Goal: Information Seeking & Learning: Learn about a topic

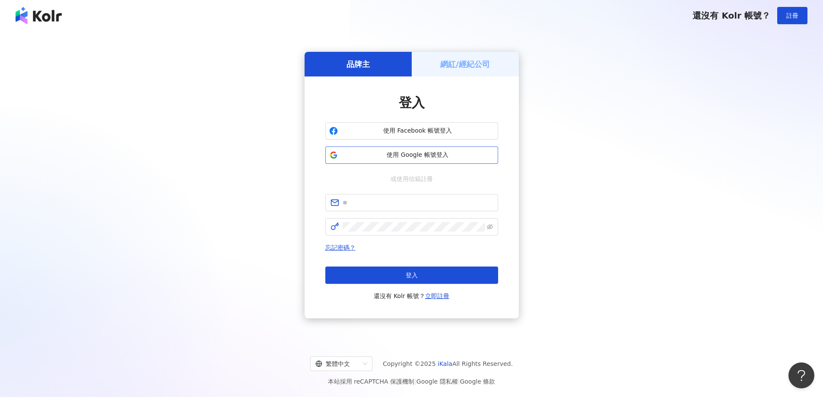
click at [444, 154] on span "使用 Google 帳號登入" at bounding box center [417, 155] width 153 height 9
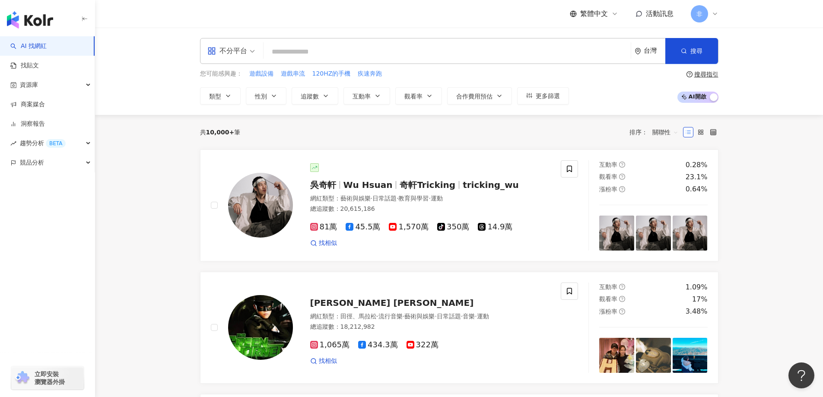
click at [369, 51] on input "search" at bounding box center [447, 52] width 360 height 16
click at [255, 51] on div "不分平台" at bounding box center [231, 50] width 57 height 25
click at [247, 94] on div "Instagram" at bounding box center [234, 91] width 49 height 11
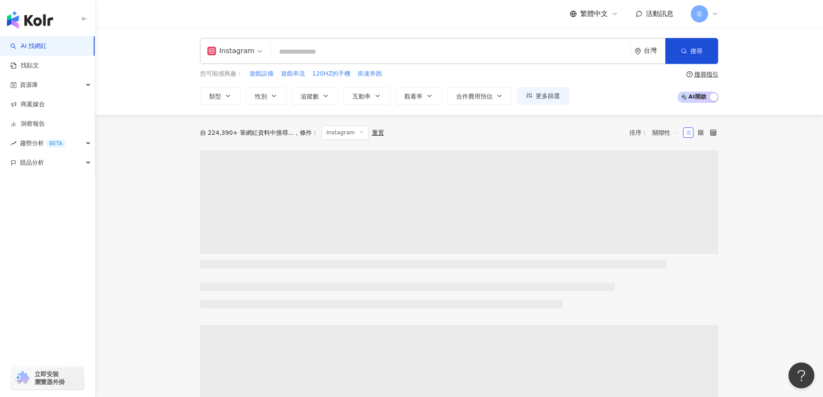
click at [306, 54] on input "search" at bounding box center [450, 52] width 353 height 16
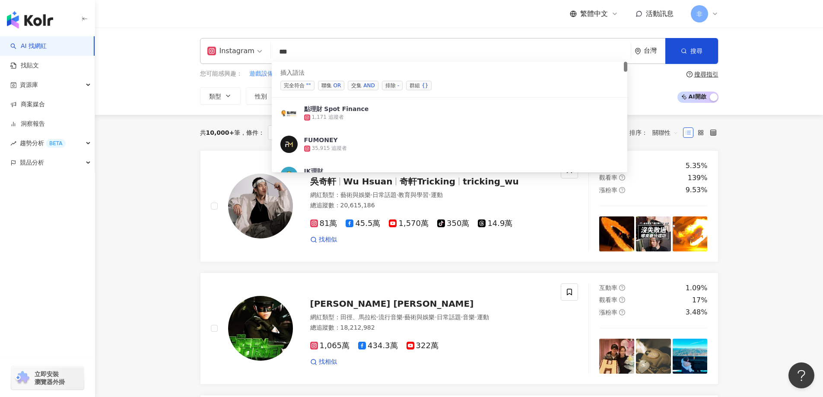
click at [370, 87] on div "AND" at bounding box center [368, 85] width 11 height 9
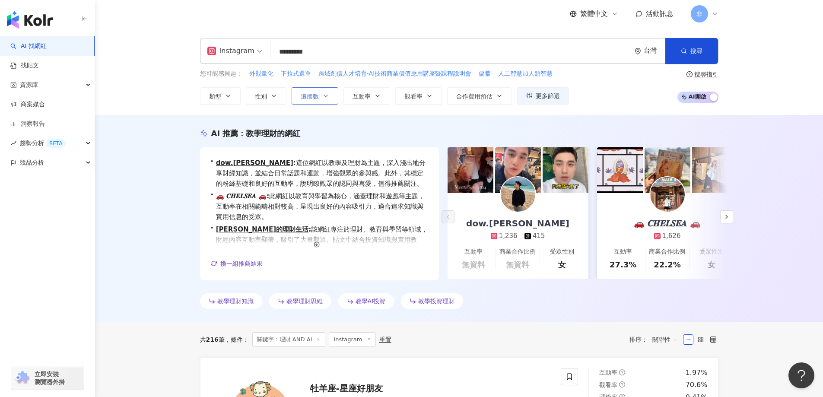
type input "*********"
click at [325, 98] on icon "button" at bounding box center [325, 95] width 7 height 7
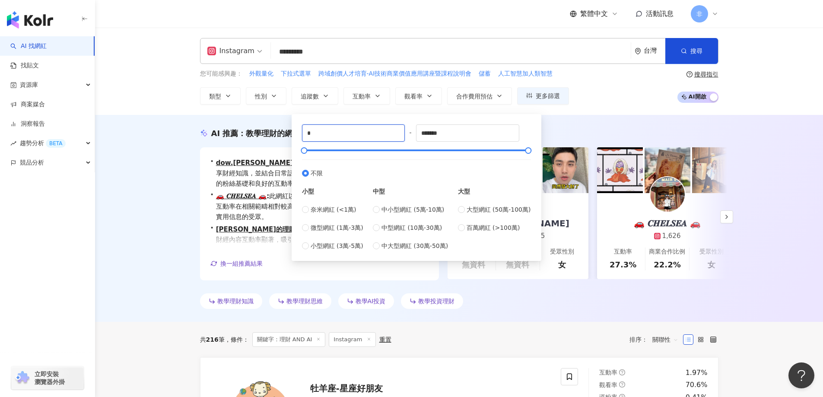
drag, startPoint x: 339, startPoint y: 138, endPoint x: 277, endPoint y: 130, distance: 62.8
type input "*****"
click at [693, 51] on span "搜尋" at bounding box center [696, 51] width 12 height 7
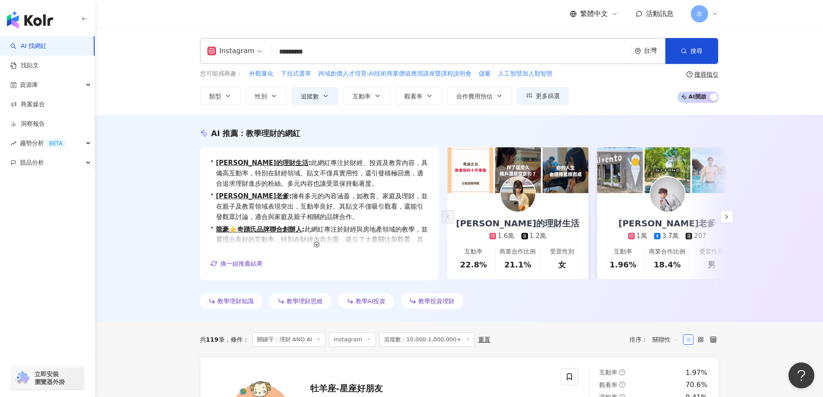
click at [371, 59] on input "*********" at bounding box center [450, 52] width 353 height 16
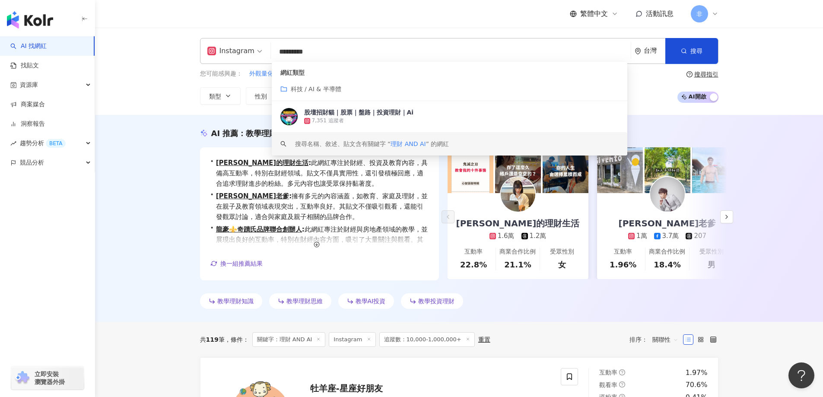
click at [142, 136] on div "AI 推薦 ： 教學理財的網紅 • Tina的理財生活 : 此網紅專注於財經、投資及教育內容，具備高互動率，特別在財經領域。貼文不僅具實用性，還引發積極回應，…" at bounding box center [459, 218] width 728 height 207
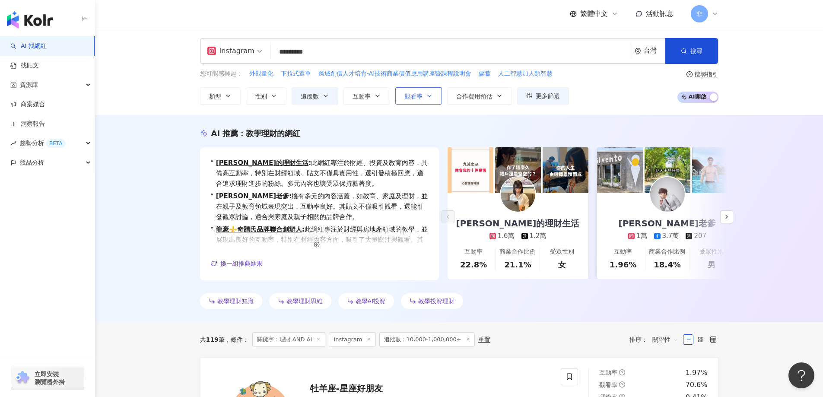
click at [429, 96] on icon "button" at bounding box center [429, 96] width 3 height 2
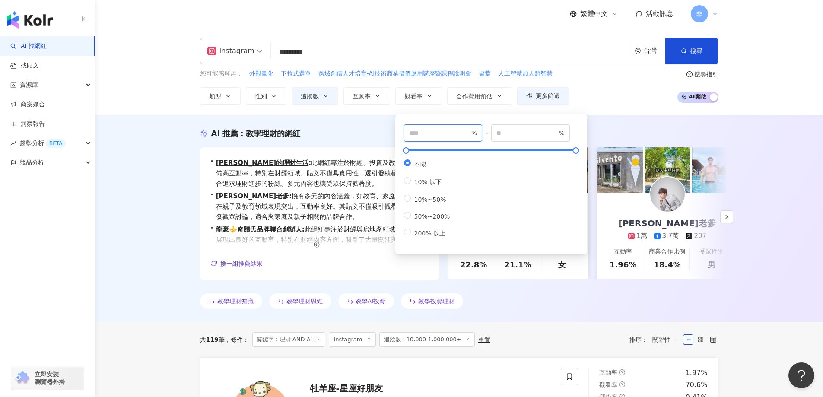
click at [439, 133] on input "number" at bounding box center [439, 133] width 60 height 10
type input "**"
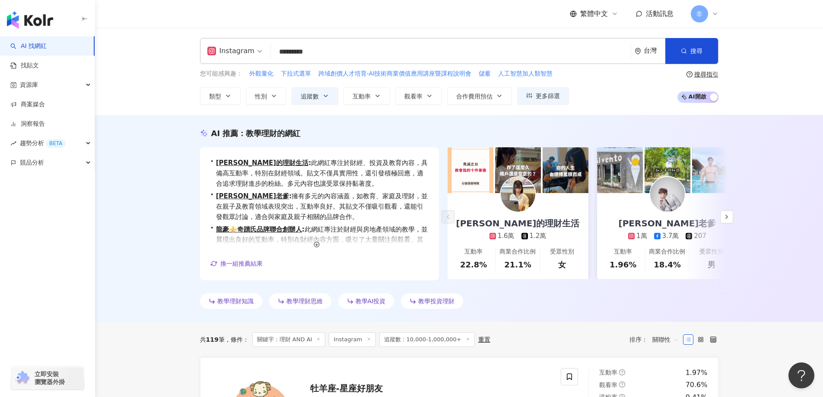
click at [598, 115] on div "AI 推薦 ： 教學理財的網紅 • Tina的理財生活 : 此網紅專注於財經、投資及教育內容，具備高互動率，特別在財經領域。貼文不僅具實用性，還引發積極回應，…" at bounding box center [459, 218] width 728 height 207
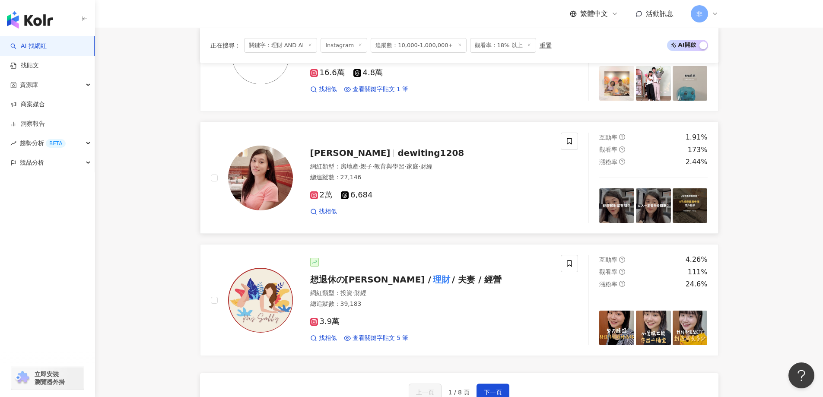
scroll to position [1570, 0]
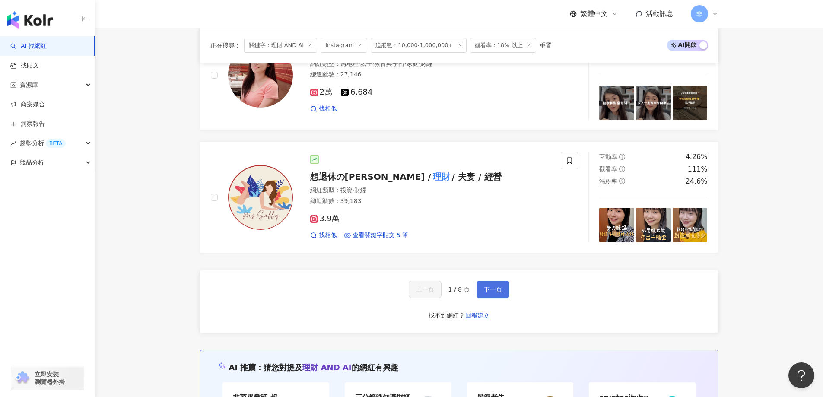
click at [497, 293] on span "下一頁" at bounding box center [493, 289] width 18 height 7
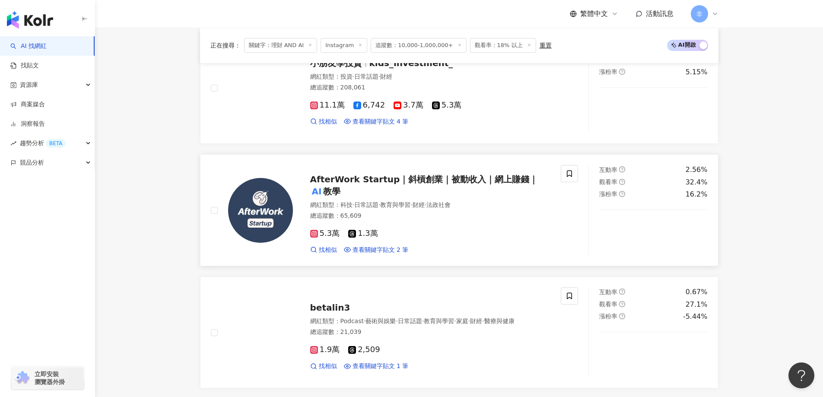
scroll to position [1534, 0]
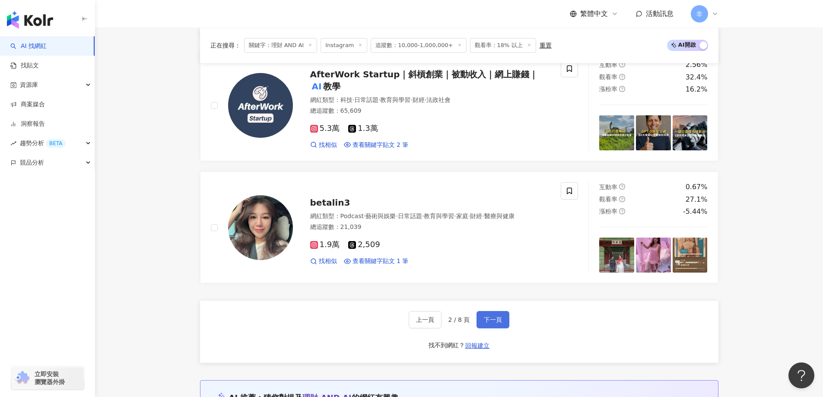
click at [488, 323] on span "下一頁" at bounding box center [493, 319] width 18 height 7
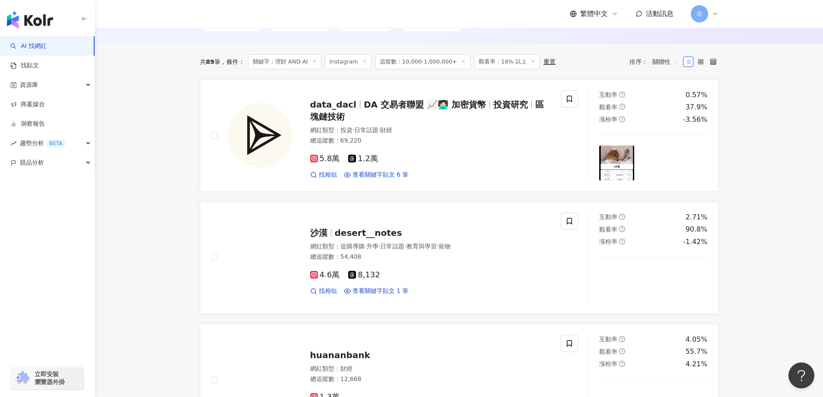
scroll to position [0, 0]
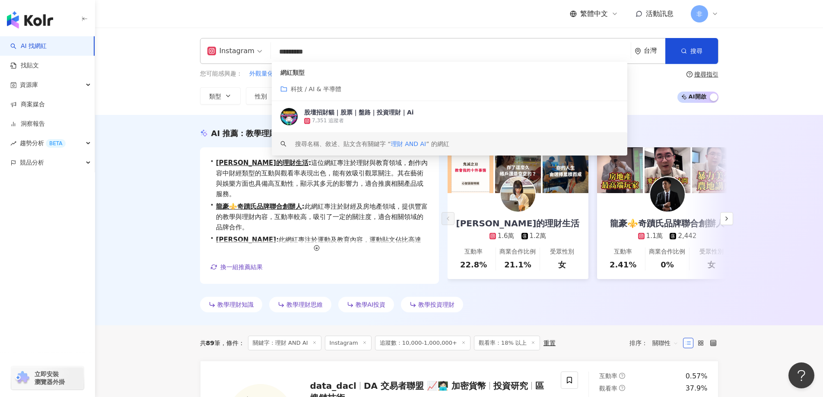
drag, startPoint x: 288, startPoint y: 51, endPoint x: 260, endPoint y: 51, distance: 28.1
click at [260, 51] on div "Instagram ********* 台灣 搜尋 bb8a7f69-cbe0-422f-9e1a-02bd43e4e28e keyword 網紅類型 科技 …" at bounding box center [459, 51] width 518 height 26
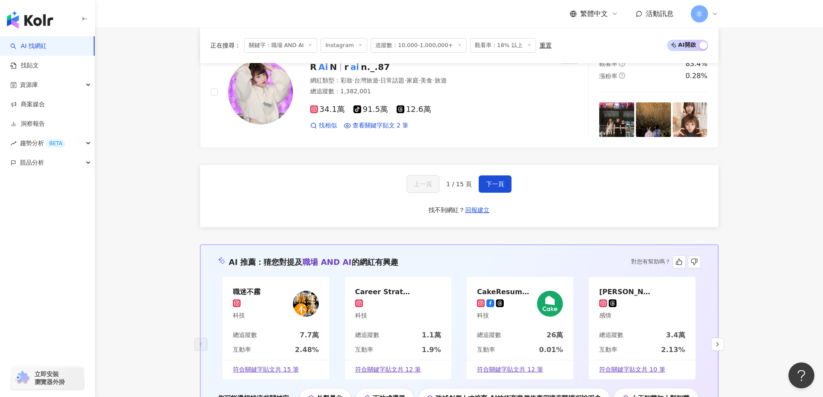
scroll to position [1730, 0]
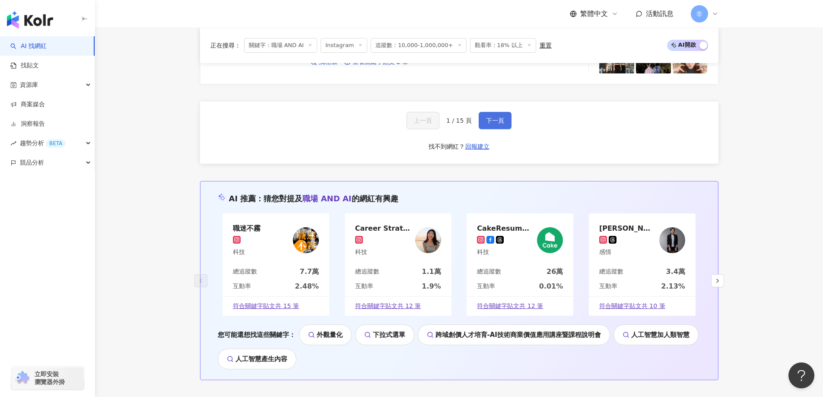
click at [492, 121] on span "下一頁" at bounding box center [495, 120] width 18 height 7
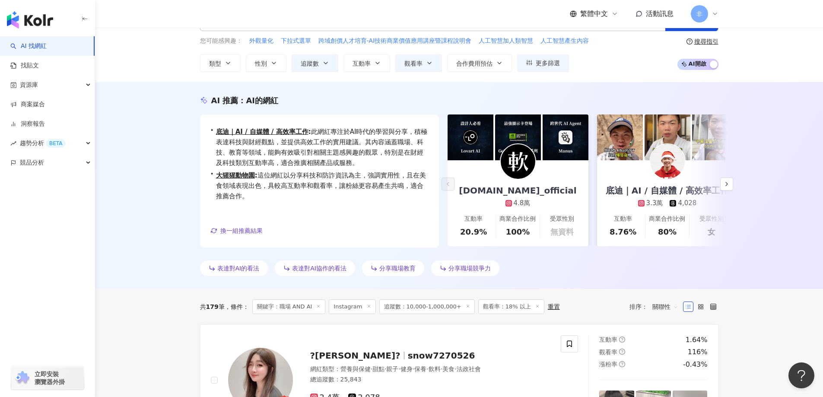
scroll to position [0, 0]
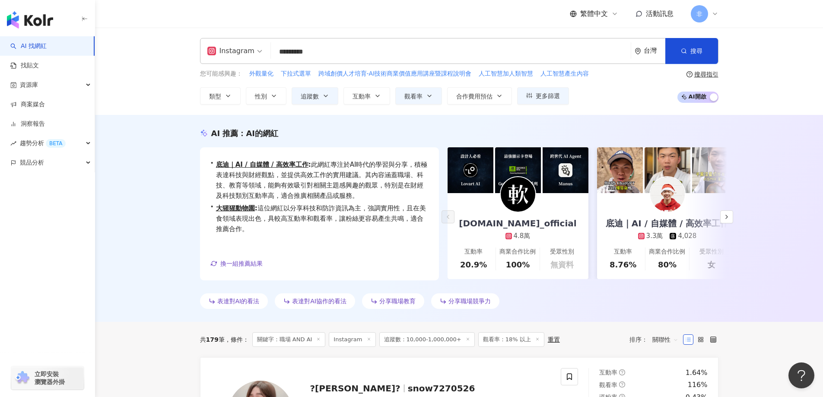
click at [337, 54] on input "*********" at bounding box center [450, 52] width 353 height 16
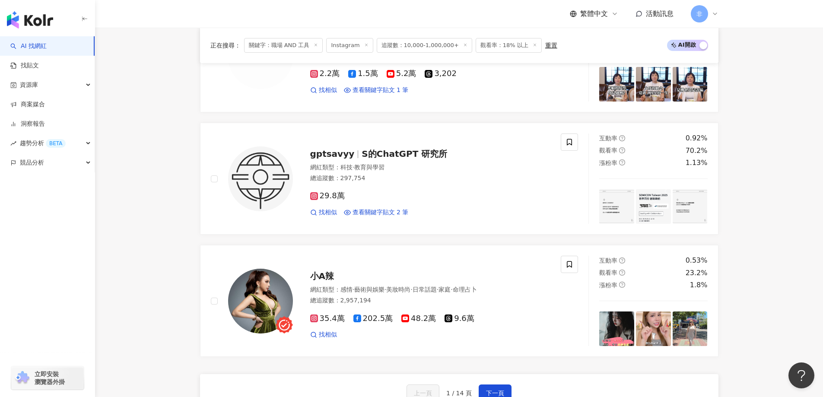
scroll to position [1512, 0]
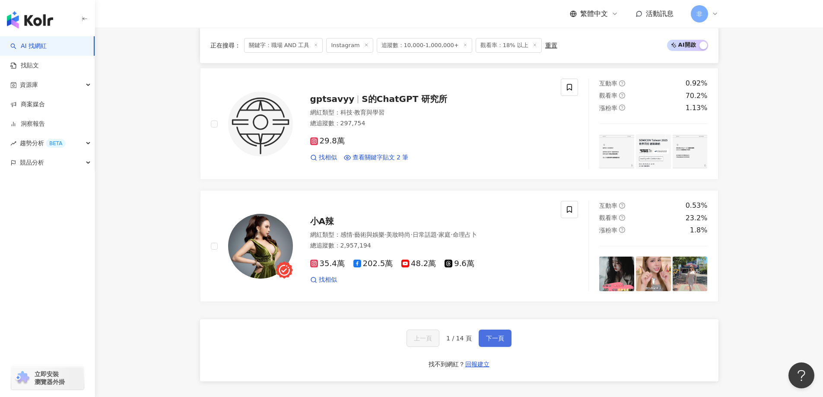
click at [490, 347] on button "下一頁" at bounding box center [495, 338] width 33 height 17
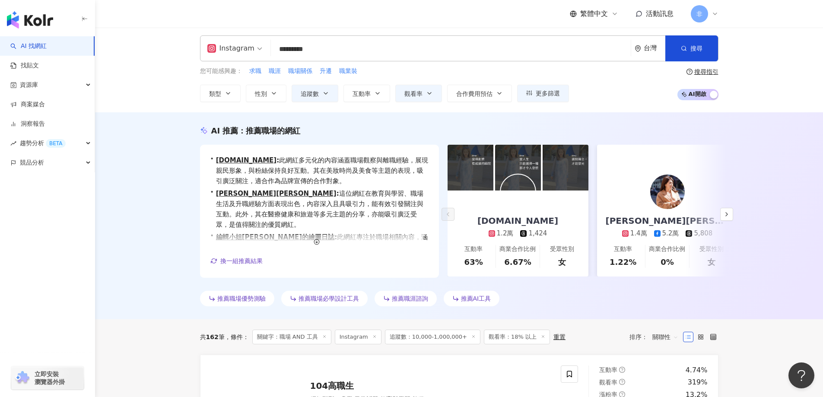
scroll to position [0, 0]
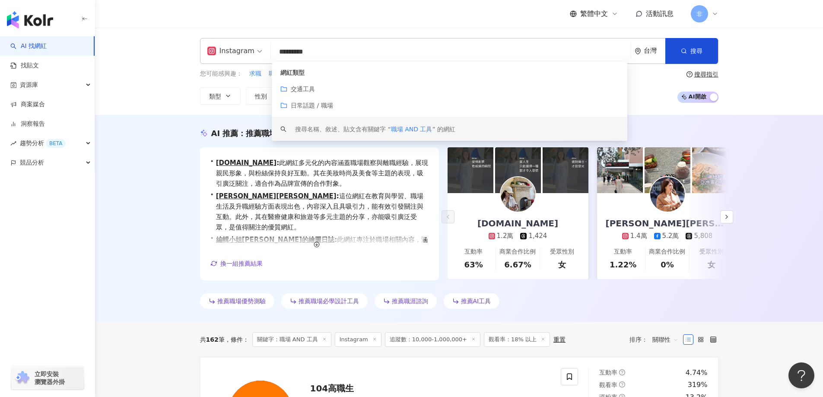
drag, startPoint x: 287, startPoint y: 50, endPoint x: 266, endPoint y: 51, distance: 21.6
click at [266, 51] on div "Instagram ********* 台灣 搜尋 customizedTag keyword 網紅類型 交通工具 日常話題 / 職場 搜尋名稱、敘述、貼文含…" at bounding box center [459, 51] width 518 height 26
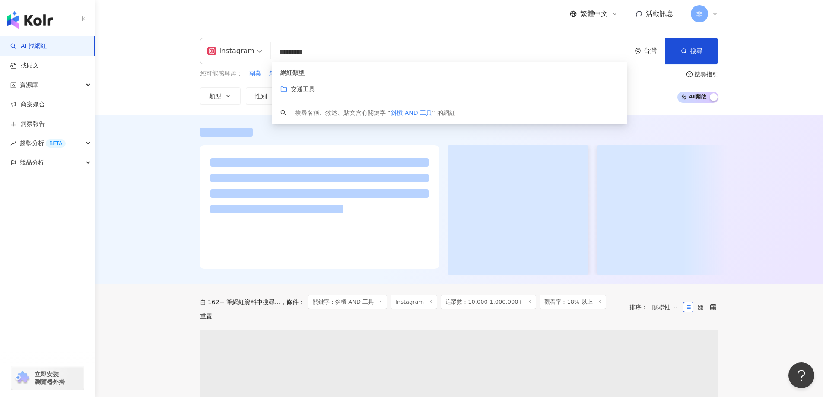
type input "*********"
click at [168, 207] on div at bounding box center [459, 199] width 728 height 169
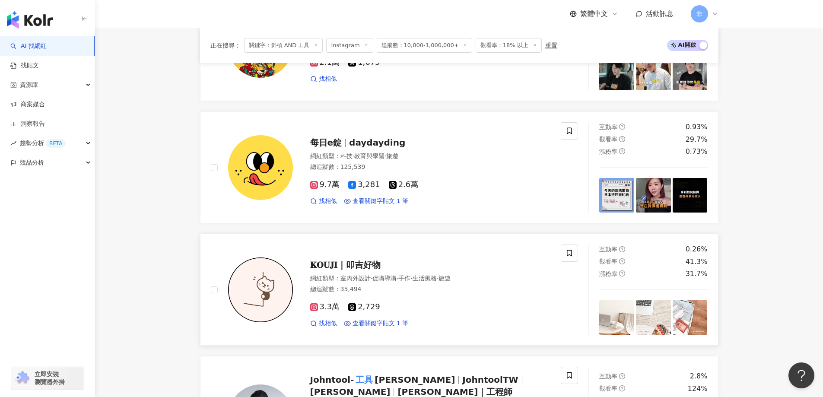
scroll to position [1457, 0]
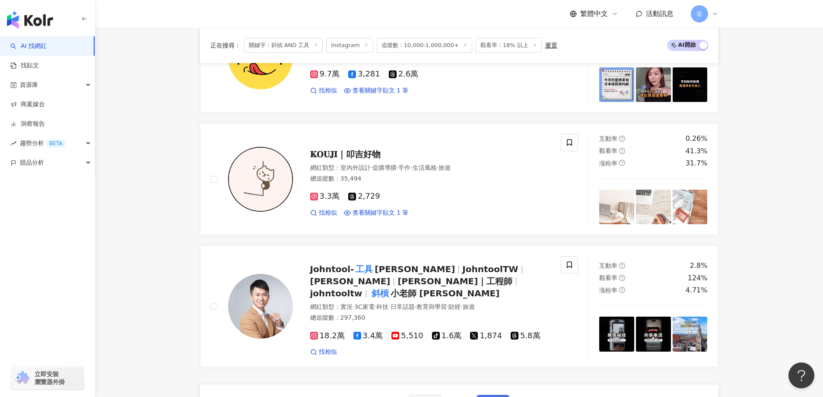
click at [499, 397] on span "下一頁" at bounding box center [493, 403] width 18 height 7
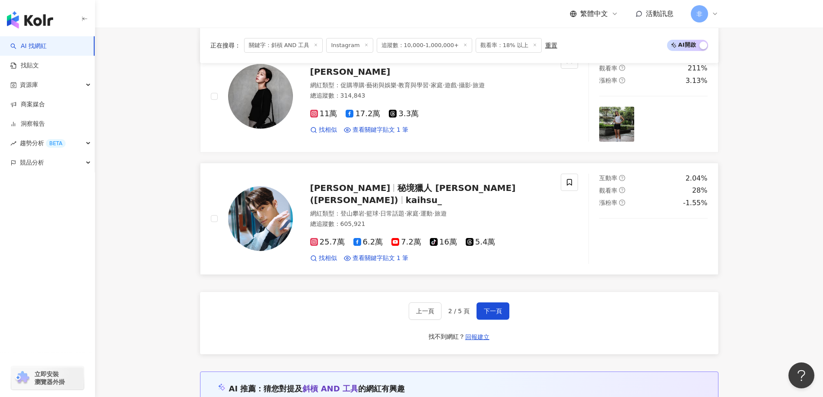
scroll to position [1680, 0]
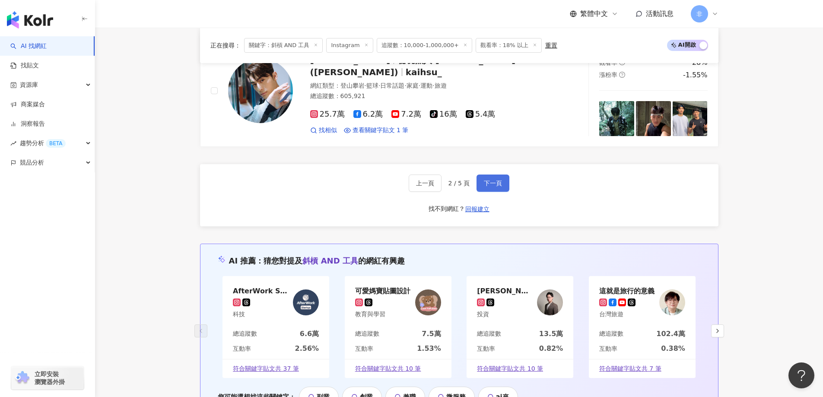
click at [485, 180] on button "下一頁" at bounding box center [493, 183] width 33 height 17
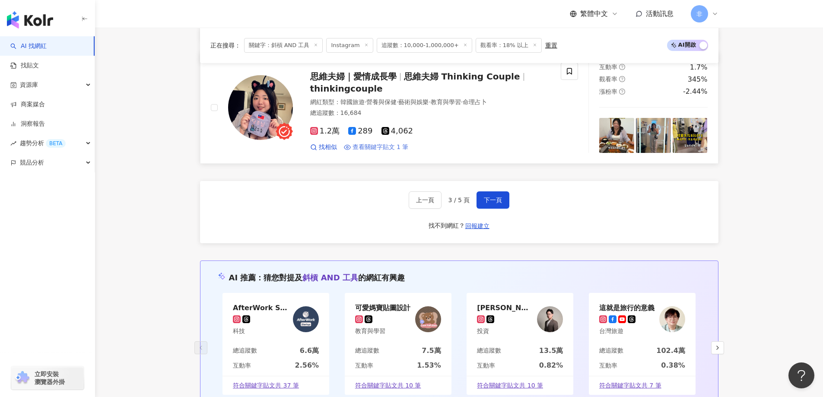
scroll to position [1642, 0]
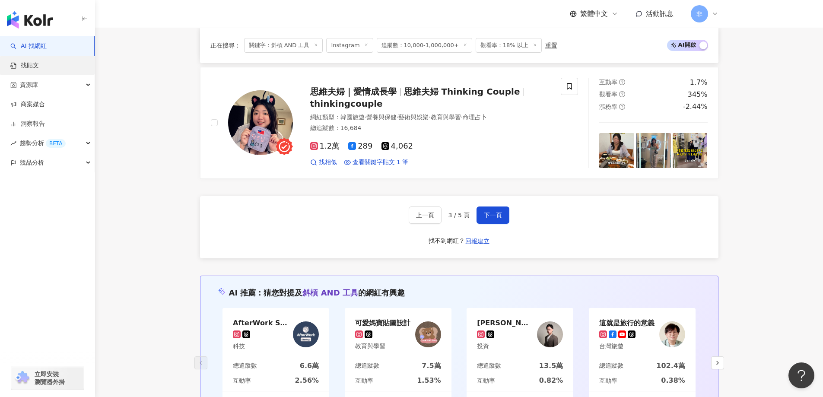
click at [39, 70] on link "找貼文" at bounding box center [24, 65] width 29 height 9
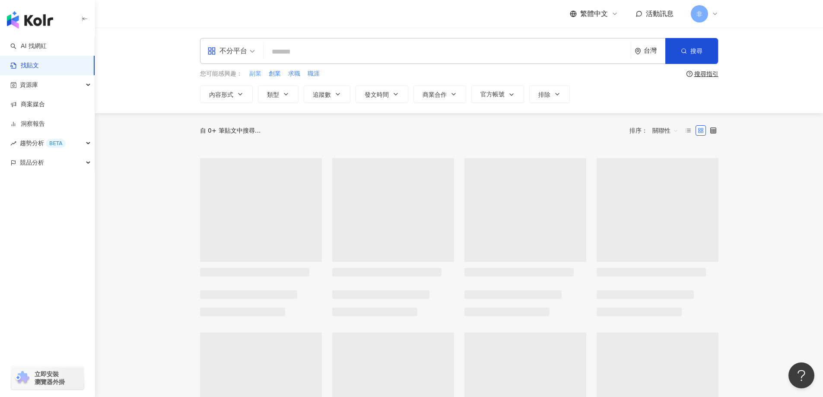
click at [248, 52] on span "不分平台" at bounding box center [231, 51] width 48 height 14
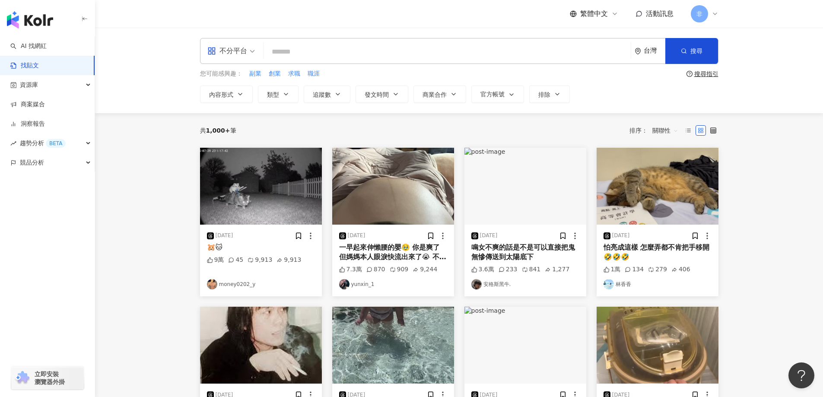
click at [250, 51] on span "不分平台" at bounding box center [231, 51] width 48 height 14
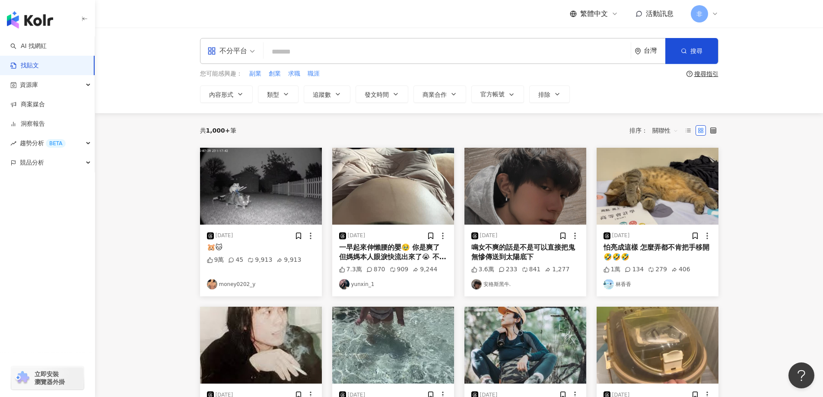
click at [248, 57] on span "不分平台" at bounding box center [231, 51] width 48 height 14
click at [243, 93] on div "Instagram" at bounding box center [234, 91] width 49 height 11
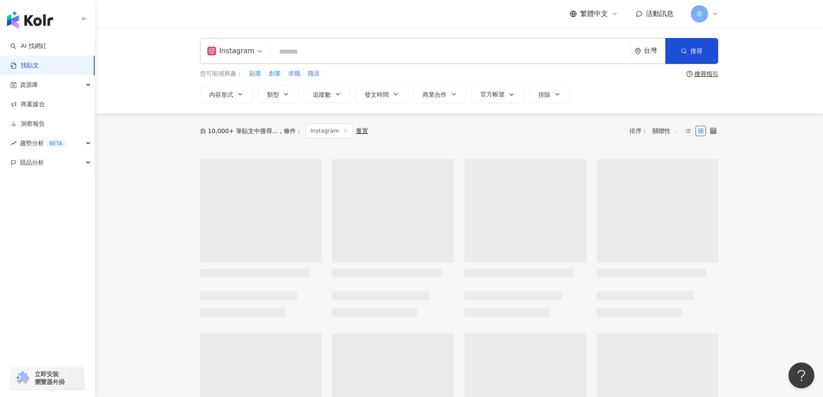
click at [293, 58] on input "search" at bounding box center [450, 51] width 353 height 19
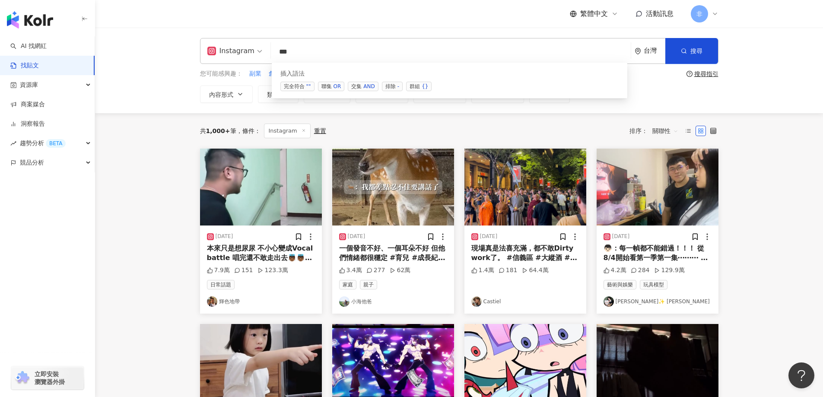
click at [373, 86] on div "AND" at bounding box center [368, 86] width 11 height 9
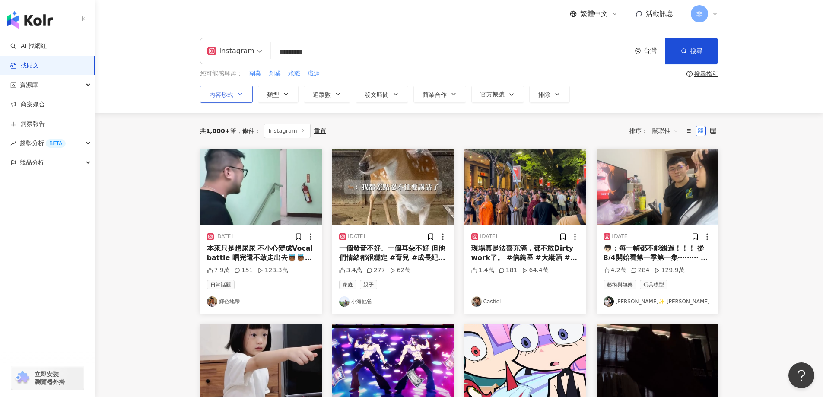
type input "*********"
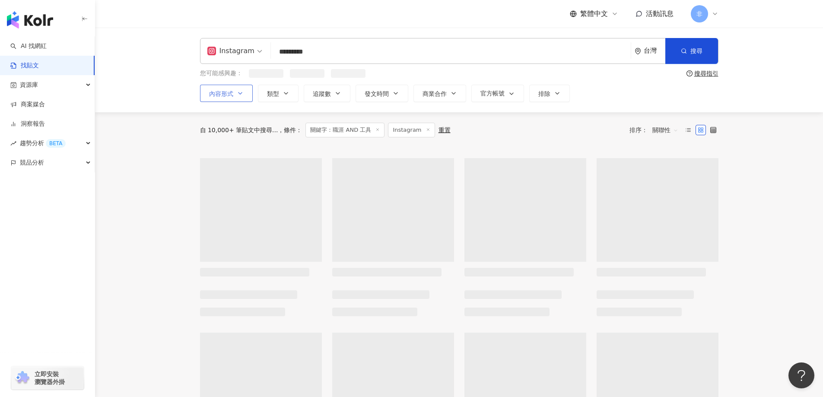
click at [247, 92] on button "內容形式" at bounding box center [226, 93] width 53 height 17
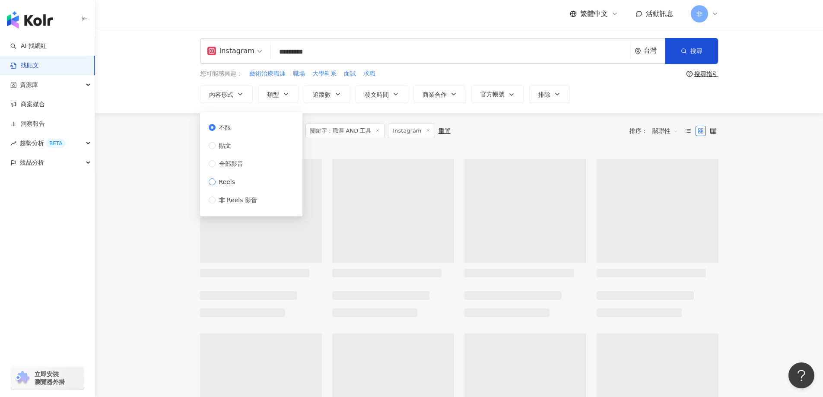
click at [234, 183] on span "Reels" at bounding box center [227, 182] width 23 height 10
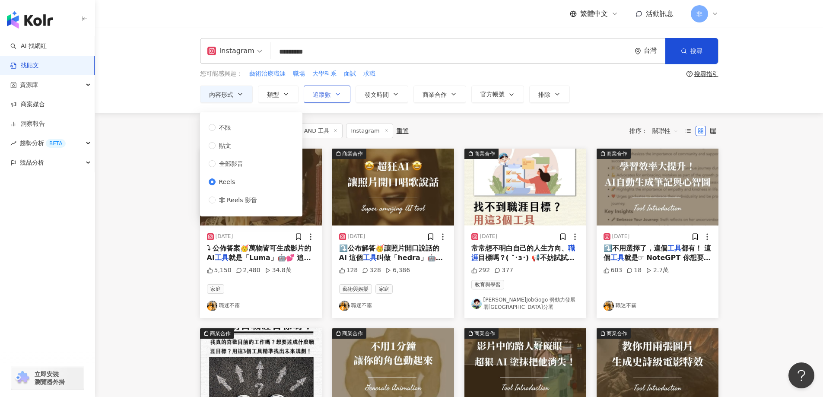
click at [333, 96] on button "追蹤數" at bounding box center [327, 94] width 47 height 17
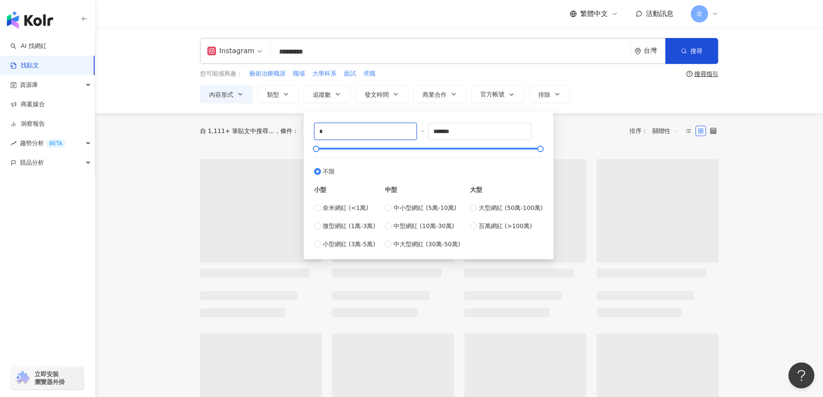
drag, startPoint x: 356, startPoint y: 131, endPoint x: 288, endPoint y: 125, distance: 67.7
click at [288, 125] on main "Instagram ********* 台灣 搜尋 searchOperator 插入語法 完全符合 "" 聯集 OR 交集 AND 排除 - 群組 {} 您…" at bounding box center [459, 385] width 728 height 715
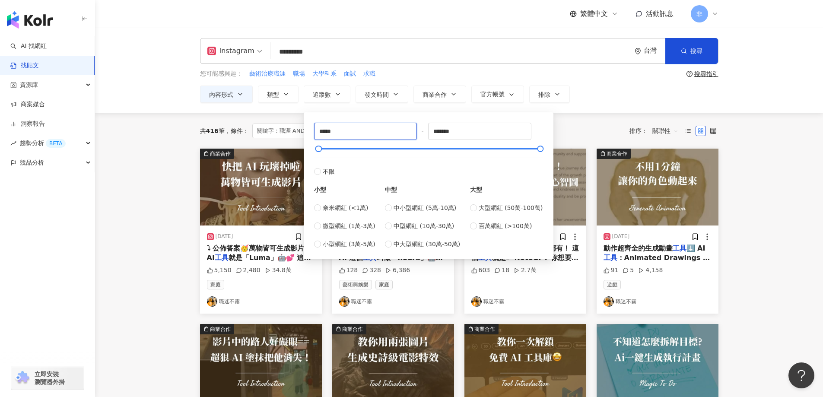
type input "*****"
click at [745, 179] on main "Instagram ********* 台灣 搜尋 searchOperator 插入語法 完全符合 "" 聯集 OR 交集 AND 排除 - 群組 {} 您…" at bounding box center [459, 383] width 728 height 711
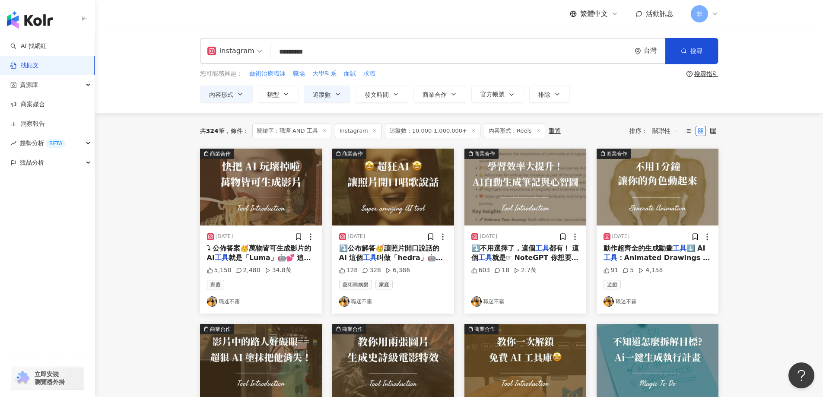
click at [396, 257] on span "叫做「hedra」🤖💕 看更多實用的" at bounding box center [391, 263] width 105 height 18
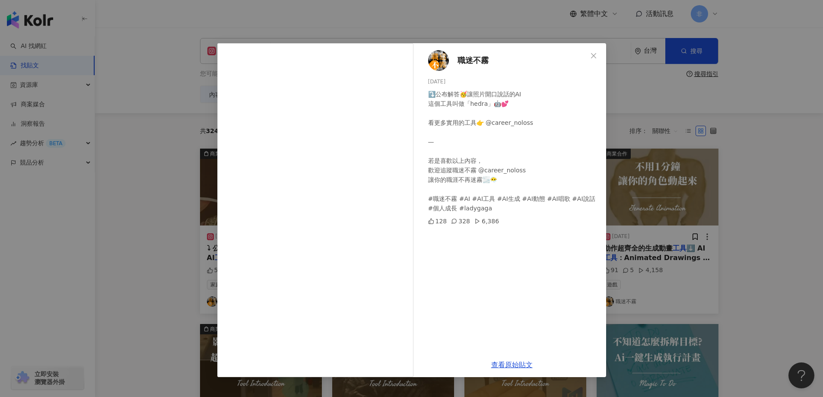
click at [746, 253] on div "職迷不霧 2024/8/10 ⤵️公布解答🥳讓照片開口說話的AI 這個工具叫做「hedra」🤖💕 看更多實用的工具👉 @career_noloss — 若是喜…" at bounding box center [411, 198] width 823 height 397
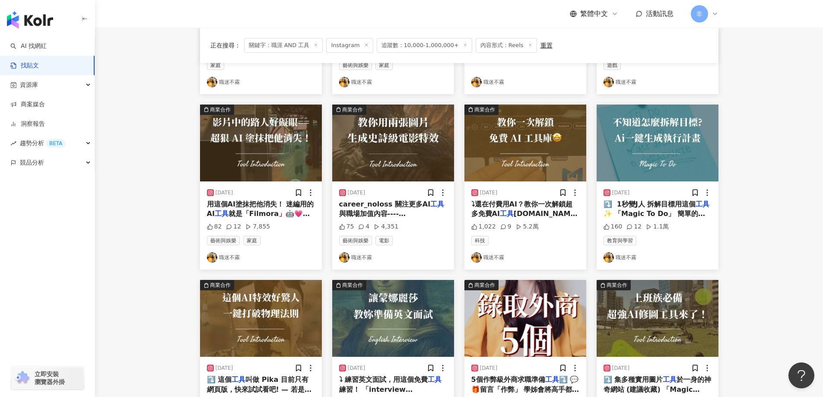
scroll to position [346, 0]
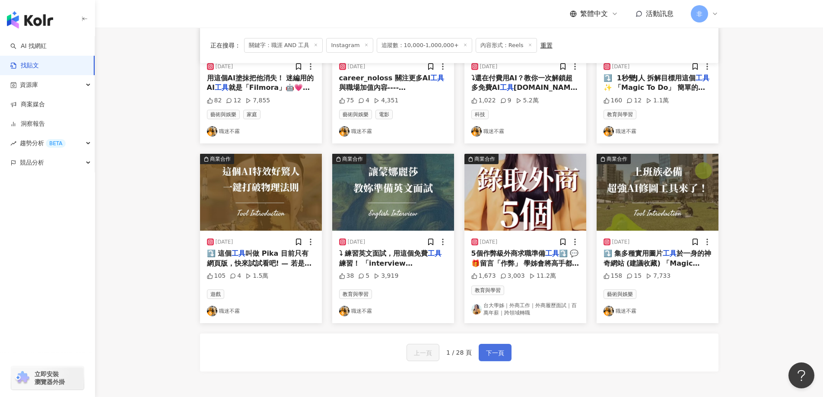
click at [493, 361] on button "下一頁" at bounding box center [495, 352] width 33 height 17
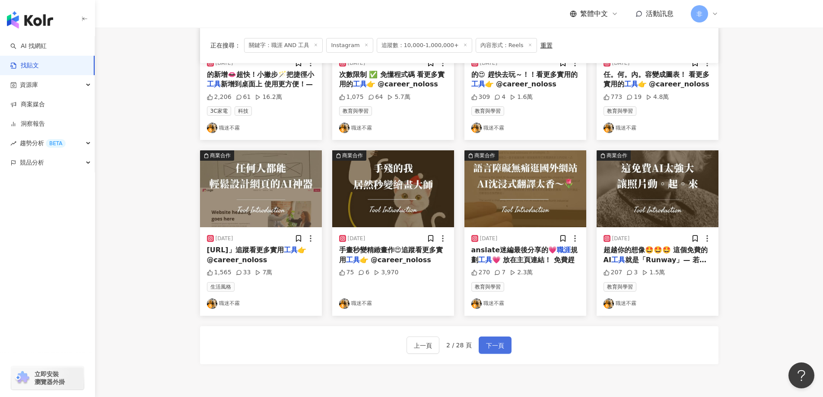
scroll to position [342, 0]
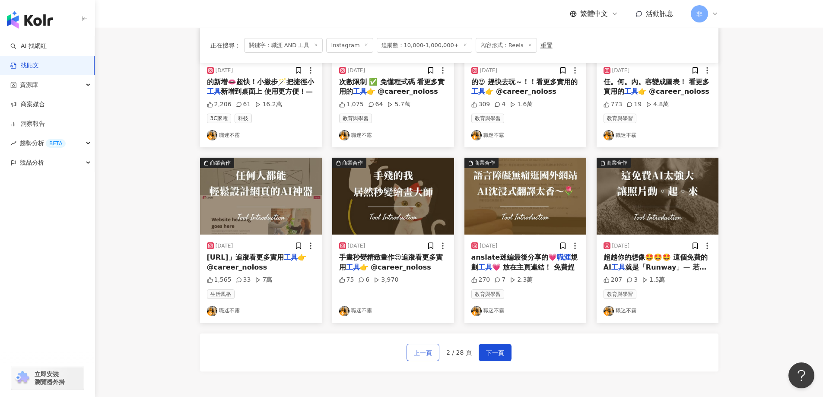
click at [416, 349] on span "上一頁" at bounding box center [423, 353] width 18 height 10
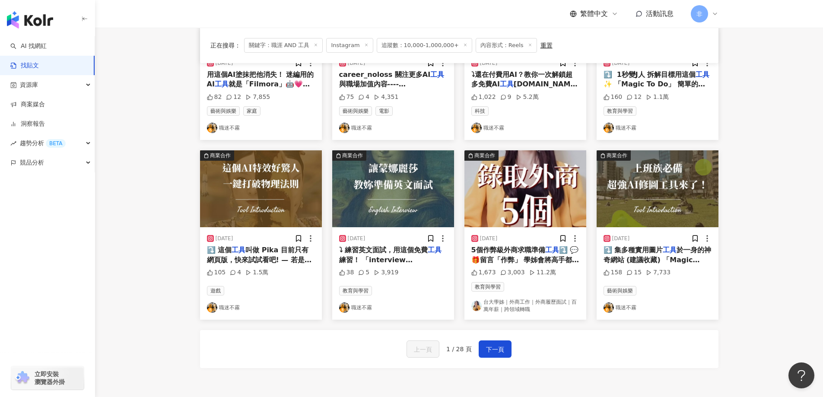
scroll to position [346, 0]
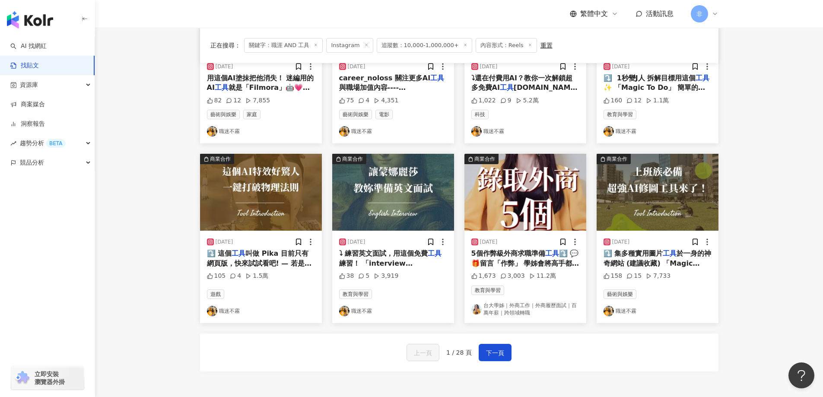
click at [518, 251] on span "5個作弊級外商求職準備" at bounding box center [508, 253] width 74 height 8
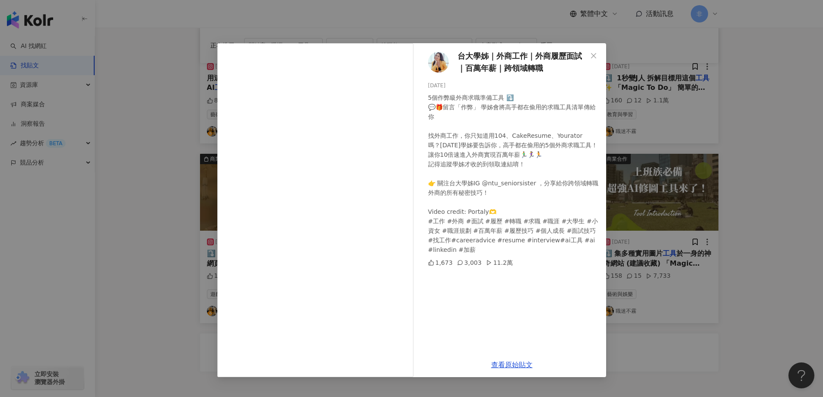
drag, startPoint x: 521, startPoint y: 370, endPoint x: 464, endPoint y: 347, distance: 61.1
click at [461, 347] on div "台大學姊｜外商工作｜外商履歷面試｜百萬年薪｜跨領域轉職 2024/9/12 5個作弊級外商求職準備工具 ⤵️ 💬🎁留言「作弊」 學姊會將高手都在偷用的求職工具…" at bounding box center [512, 197] width 188 height 309
click at [721, 267] on div "台大學姊｜外商工作｜外商履歷面試｜百萬年薪｜跨領域轉職 2024/9/12 5個作弊級外商求職準備工具 ⤵️ 💬🎁留言「作弊」 學姊會將高手都在偷用的求職工具…" at bounding box center [411, 198] width 823 height 397
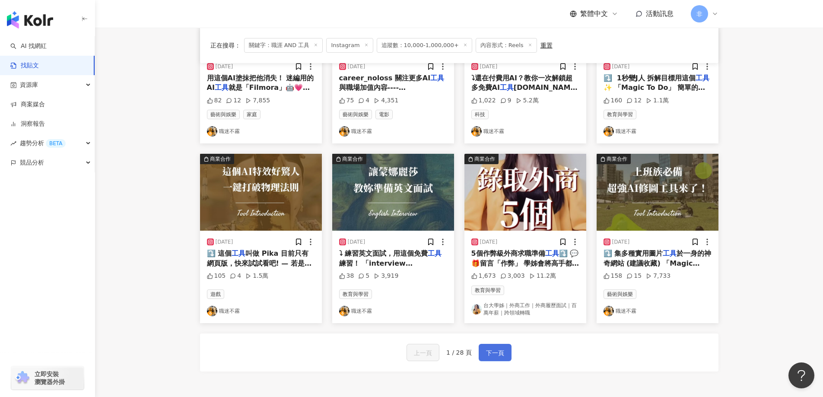
click at [499, 352] on span "下一頁" at bounding box center [495, 353] width 18 height 10
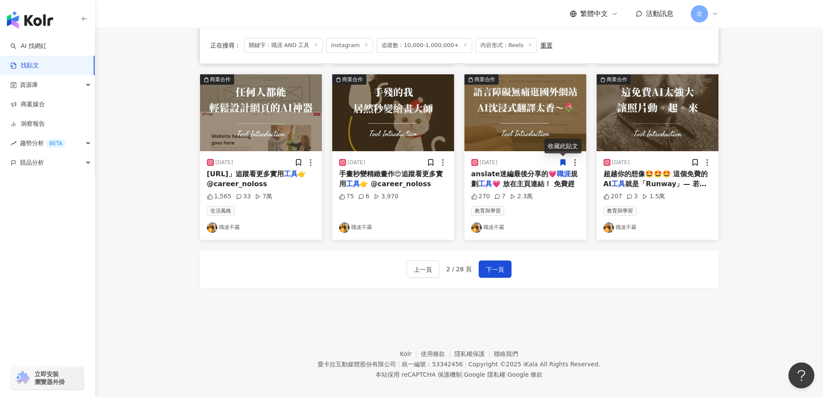
scroll to position [434, 0]
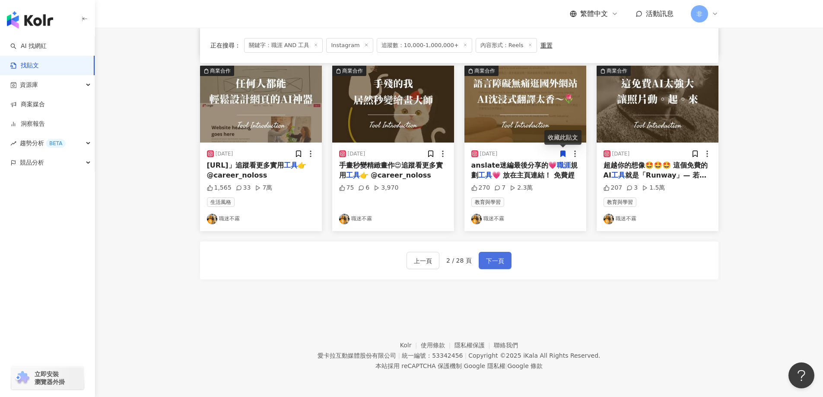
click at [499, 263] on span "下一頁" at bounding box center [495, 261] width 18 height 10
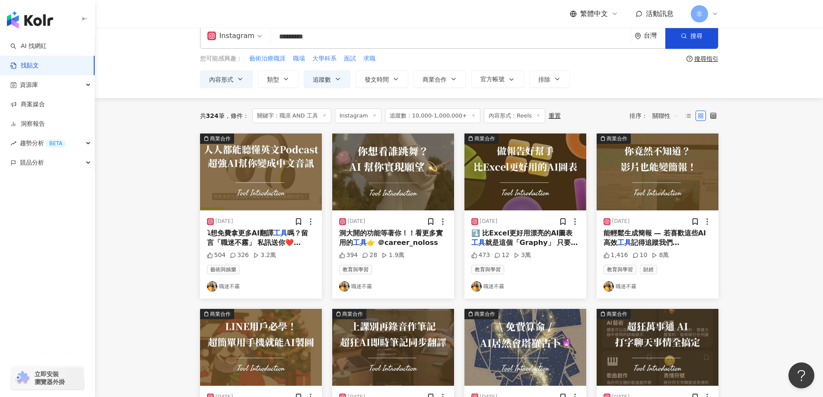
scroll to position [0, 0]
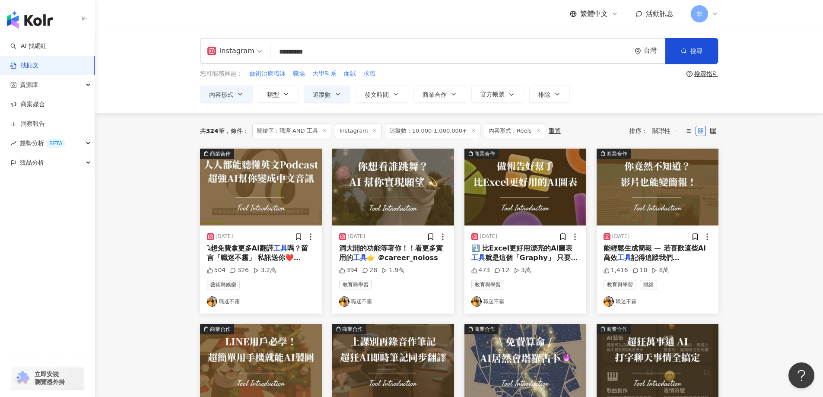
drag, startPoint x: 290, startPoint y: 50, endPoint x: 258, endPoint y: 58, distance: 32.7
click at [258, 58] on div "Instagram 職涯 AND 工具 ********* 台灣 搜尋 searchOperator 插入語法 完全符合 "" 聯集 OR 交集 AND 排除…" at bounding box center [459, 51] width 518 height 26
type input "*********"
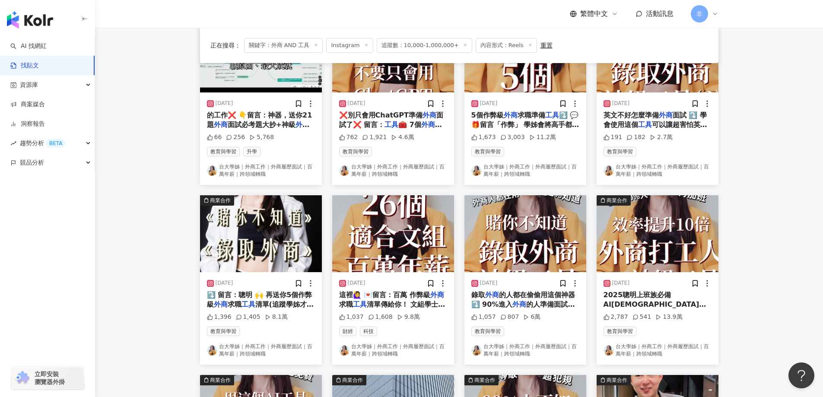
scroll to position [346, 0]
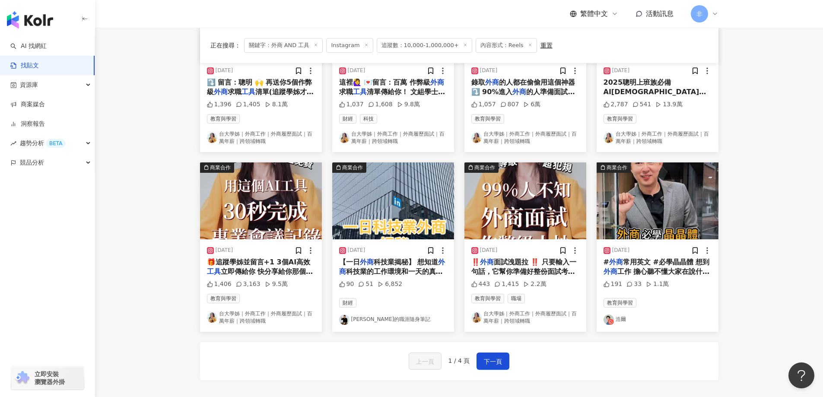
click at [385, 226] on img at bounding box center [393, 200] width 122 height 77
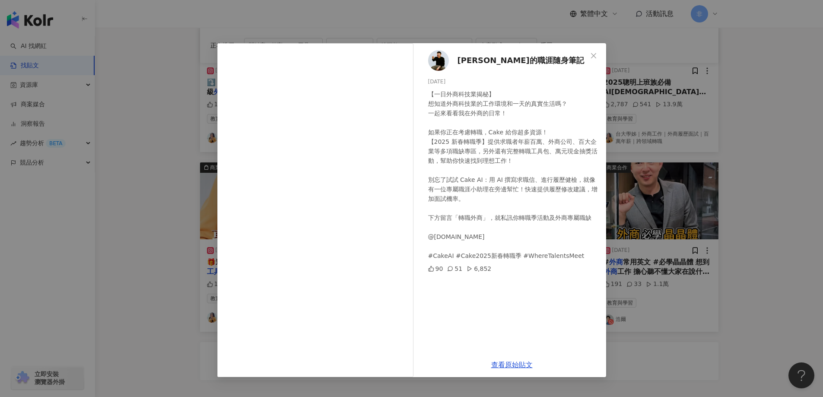
click at [693, 152] on div "查理的職涯隨身筆記 2025/2/19 【一日外商科技業揭秘】 想知道外商科技業的工作環境和一天的真實生活嗎？ 一起來看看我在外商的日常！ 如果你正在考慮轉職…" at bounding box center [411, 198] width 823 height 397
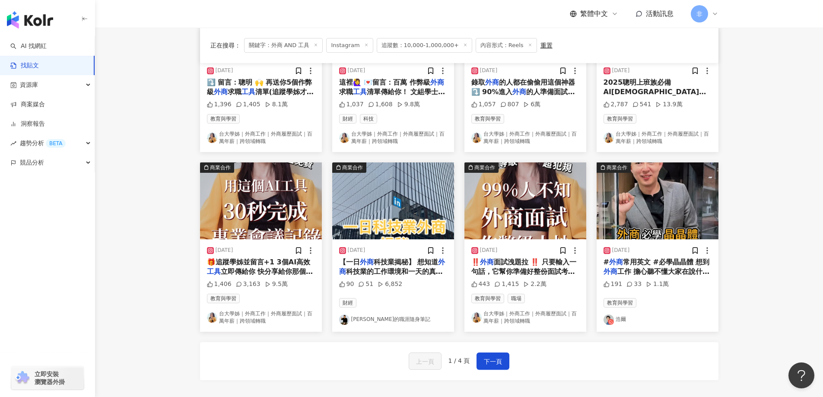
click at [671, 277] on div "2024/11/21 # 外商 常用英文 #必學晶晶體 想到 外商 工作 擔心聽不懂大家在說什麼 🧐 一分鐘情境式帶你了解 外商 超實用晶晶體 ✨ 看看以下 …" at bounding box center [658, 285] width 122 height 92
click at [671, 264] on span "常用英文 #必學晶晶體 想到" at bounding box center [666, 262] width 87 height 8
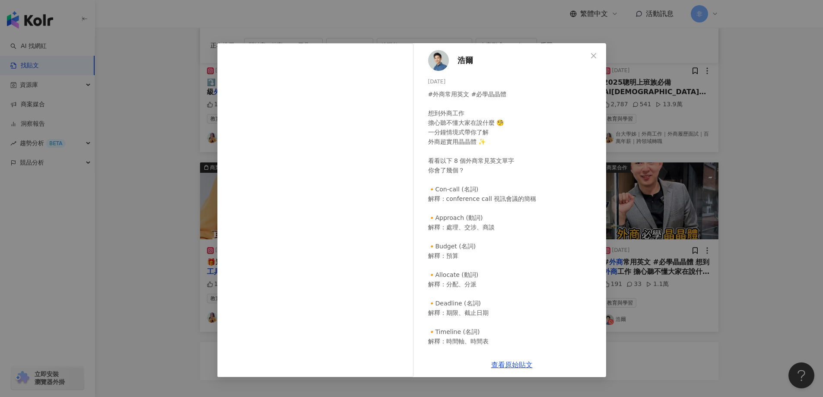
click at [667, 110] on div "浩爾 2024/11/21 191 33 1.1萬 查看原始貼文" at bounding box center [411, 198] width 823 height 397
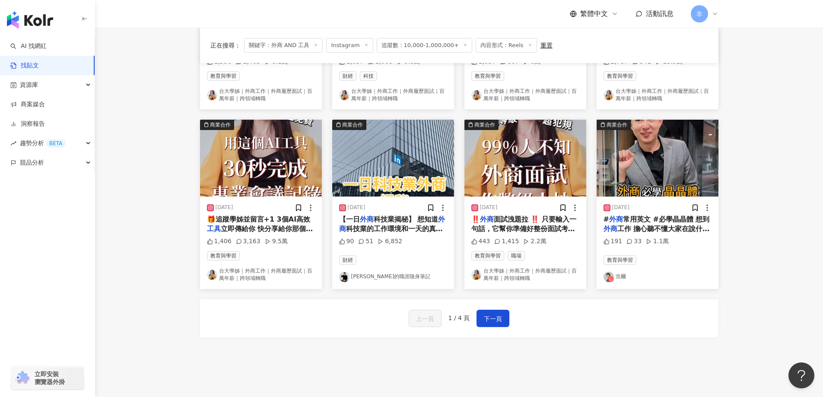
scroll to position [446, 0]
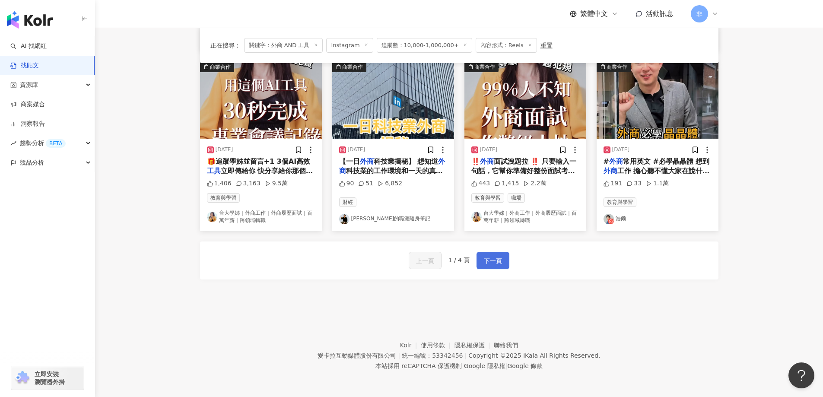
click at [500, 256] on span "下一頁" at bounding box center [493, 261] width 18 height 10
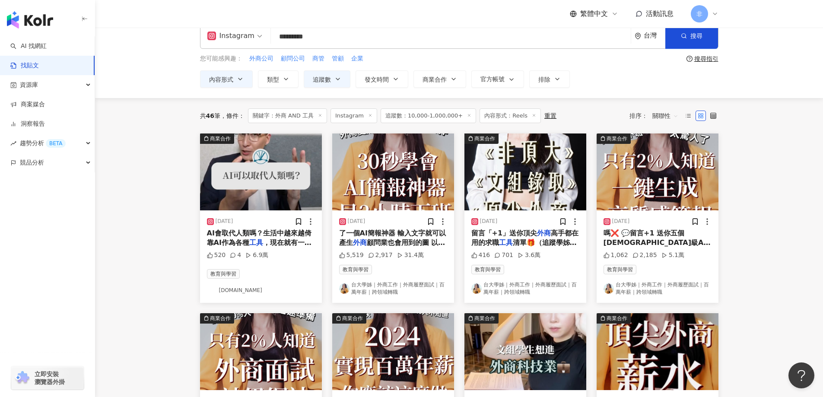
scroll to position [14, 0]
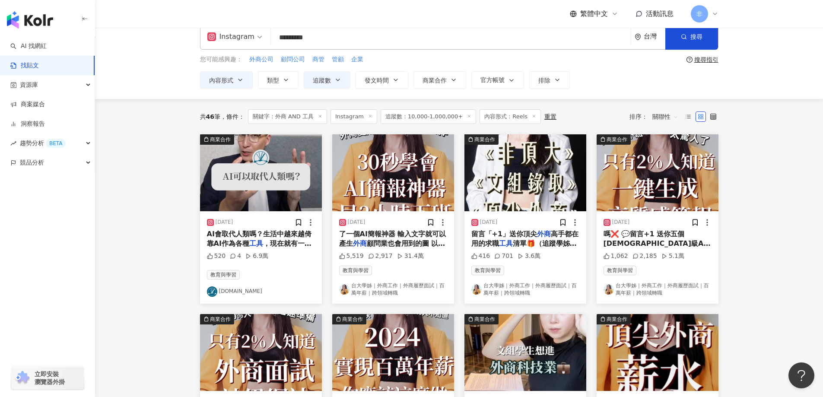
click at [281, 241] on span "，​ 現在就有一個跟AI有關的全球商業競賽，​ 由全球五百大" at bounding box center [259, 253] width 105 height 28
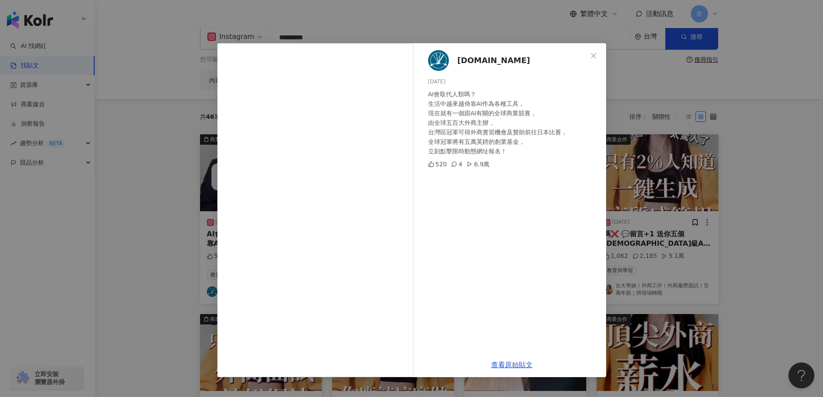
click at [772, 206] on div "plainlaw.me 2024/9/6 AI會取代人類嗎？​ 生活中越來越倚靠AI作為各種工具，​ 現在就有一個跟AI有關的全球商業競賽，​ 由全球五百大外…" at bounding box center [411, 198] width 823 height 397
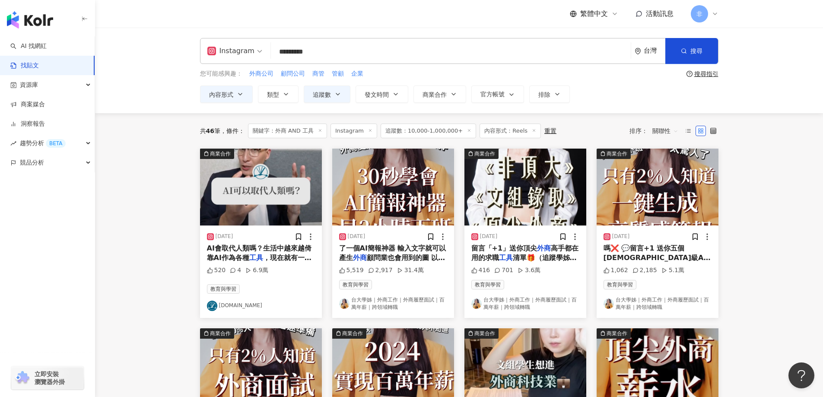
scroll to position [389, 0]
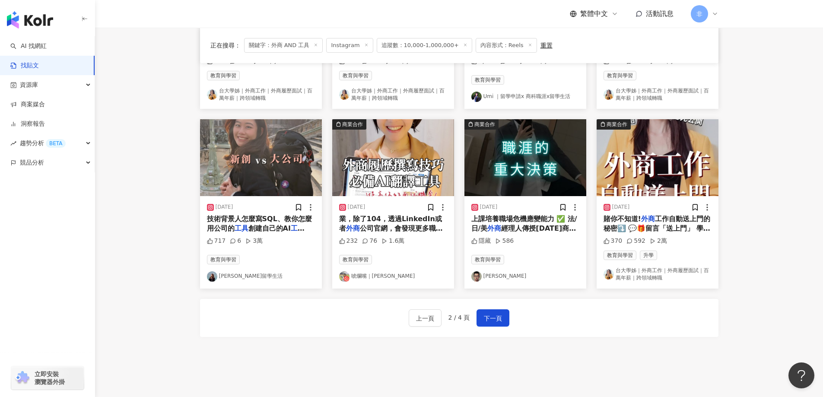
click at [397, 217] on span "業，除了104，透過LinkedIn或者" at bounding box center [390, 224] width 103 height 18
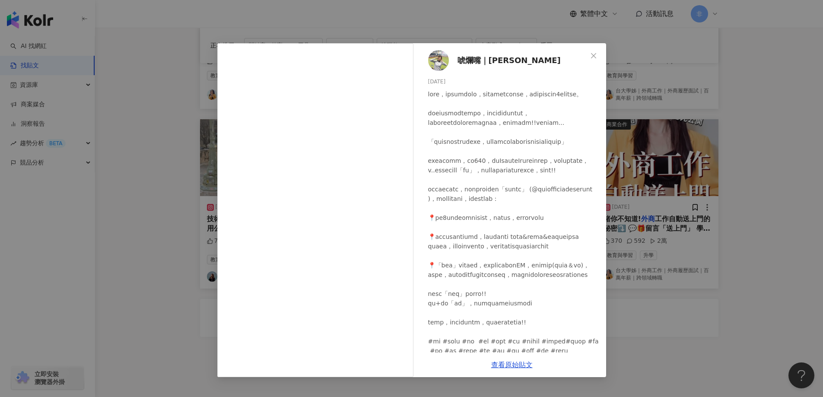
click at [666, 175] on div "唬爛嘴｜Ario 愛芮兒 2025/5/28 232 76 1.6萬 查看原始貼文" at bounding box center [411, 198] width 823 height 397
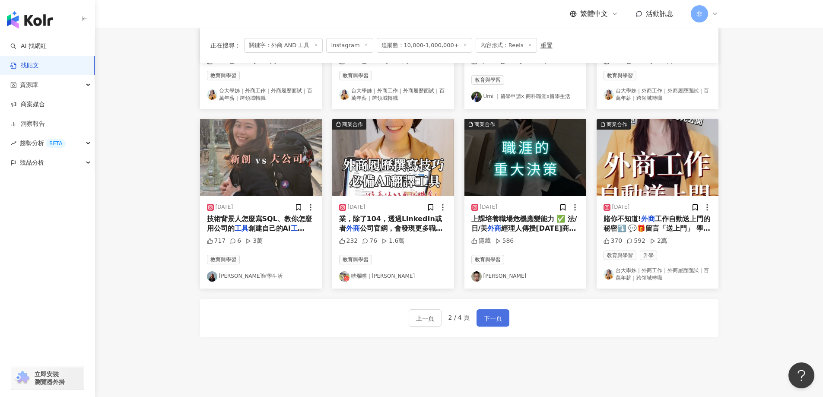
click at [504, 320] on button "下一頁" at bounding box center [493, 317] width 33 height 17
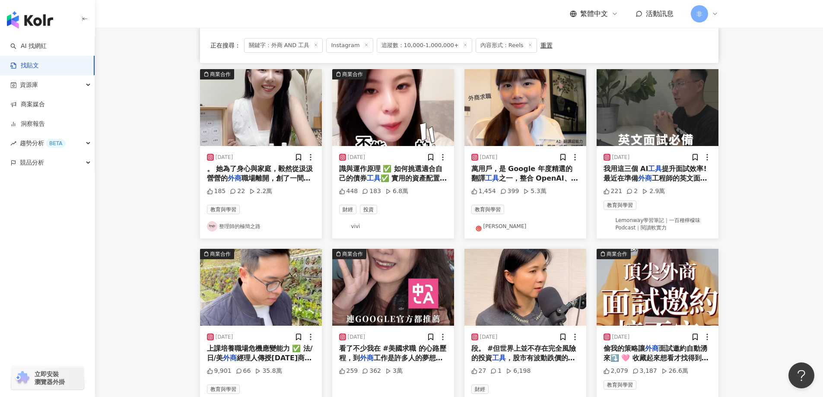
scroll to position [125, 0]
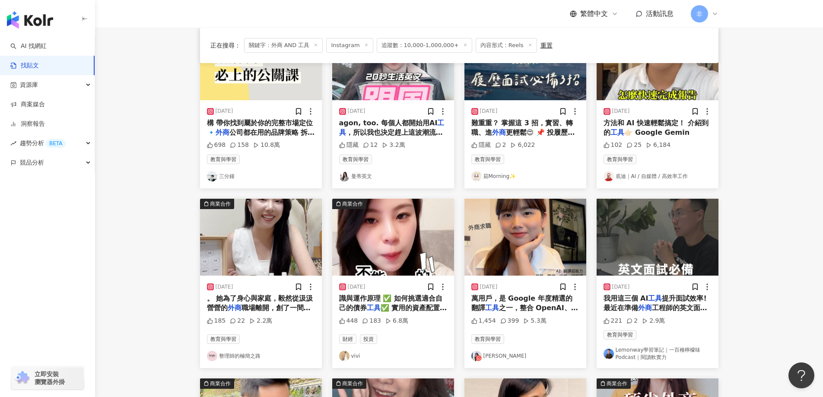
click at [659, 299] on mark "工具" at bounding box center [655, 298] width 14 height 8
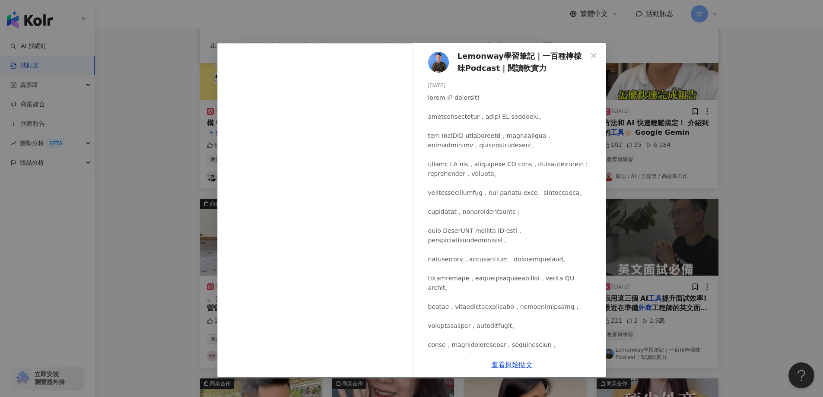
click at [696, 154] on div "Lemonway學習筆記｜一百種檸檬味Podcast｜閱讀軟實力 2025/4/1 221 2 2.9萬 查看原始貼文" at bounding box center [411, 198] width 823 height 397
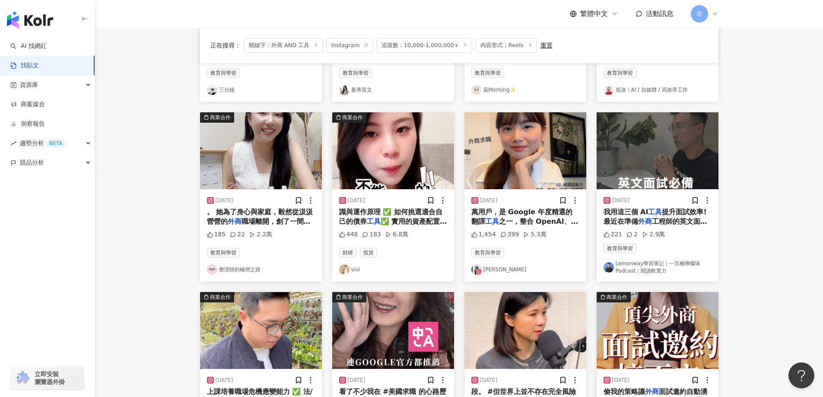
scroll to position [39, 0]
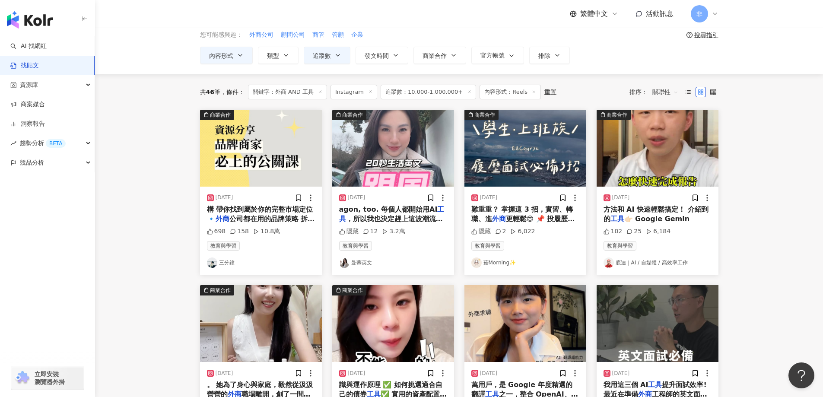
click at [658, 216] on span "👉🏻 Google Gemin" at bounding box center [657, 219] width 66 height 8
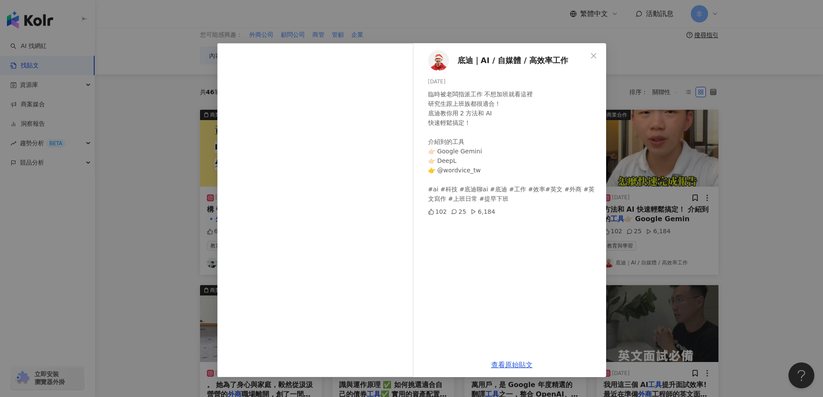
click at [660, 155] on div "底迪｜AI / 自媒體 / 高效率工作 2025/7/31 臨時被老闆指派工作 不想加班就看這裡 研究生跟上班族都很適合！ 底迪教你用 2 方法和 AI 快速…" at bounding box center [411, 198] width 823 height 397
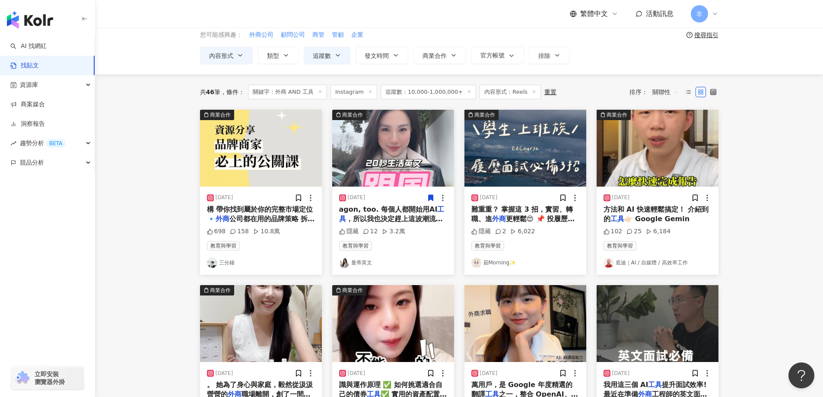
click at [129, 244] on main "Instagram ********* 台灣 搜尋 searchOperator 插入語法 完全符合 "" 聯集 OR 交集 AND 排除 - 群組 {} 您…" at bounding box center [459, 346] width 728 height 715
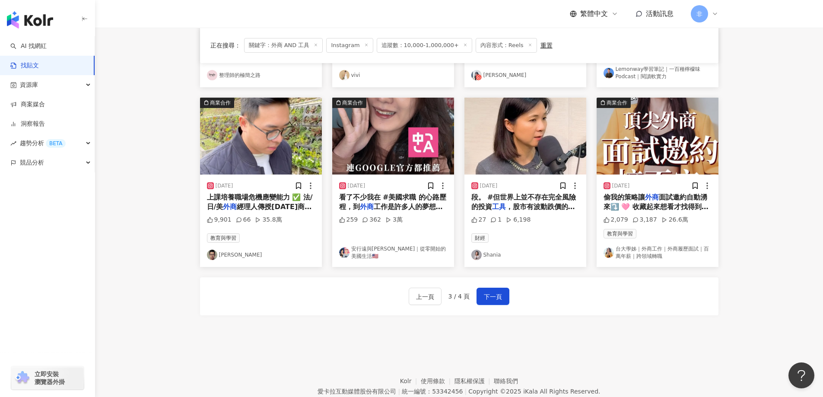
scroll to position [428, 0]
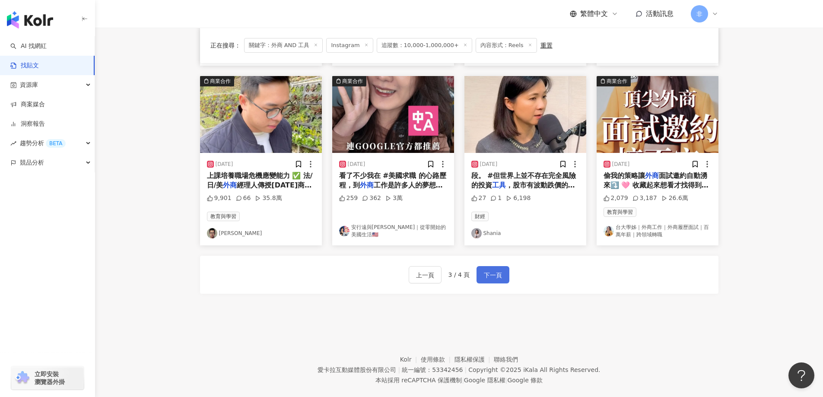
click at [498, 277] on span "下一頁" at bounding box center [493, 275] width 18 height 10
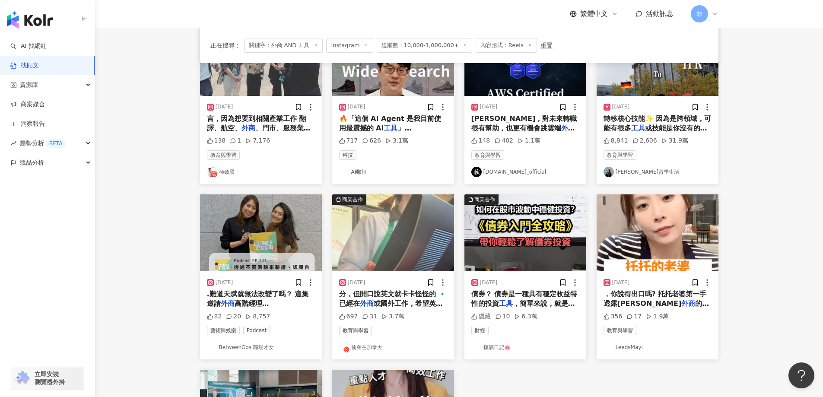
scroll to position [389, 0]
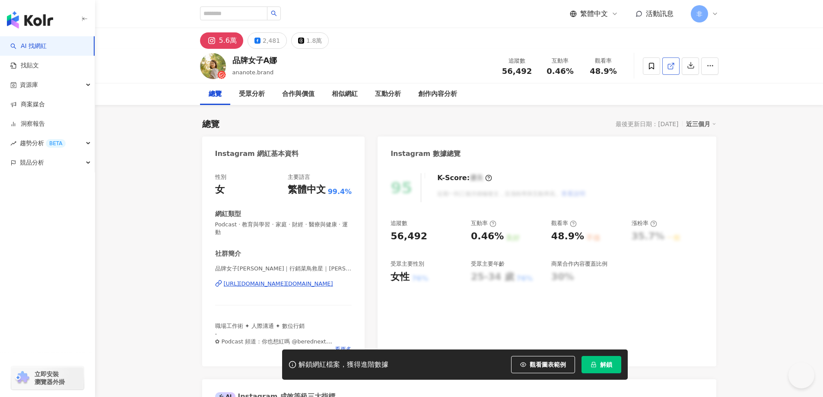
click at [668, 67] on icon at bounding box center [671, 66] width 8 height 8
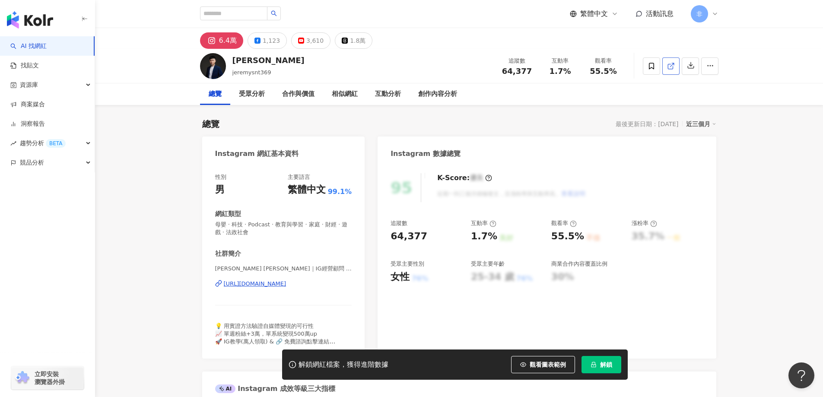
click at [666, 67] on link at bounding box center [670, 65] width 17 height 17
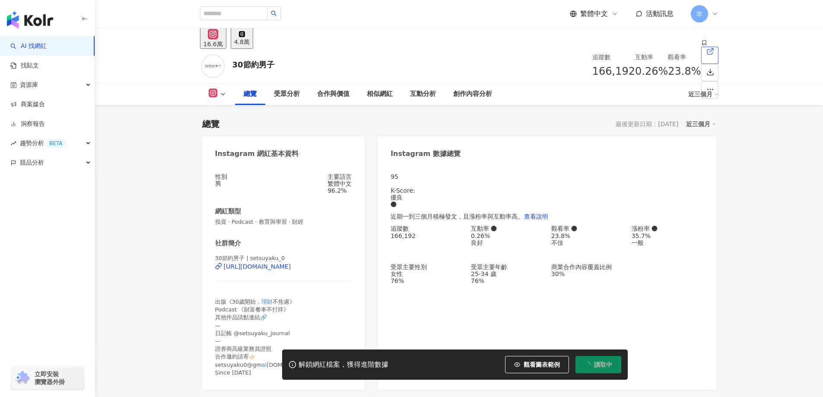
click at [706, 56] on span at bounding box center [710, 51] width 8 height 9
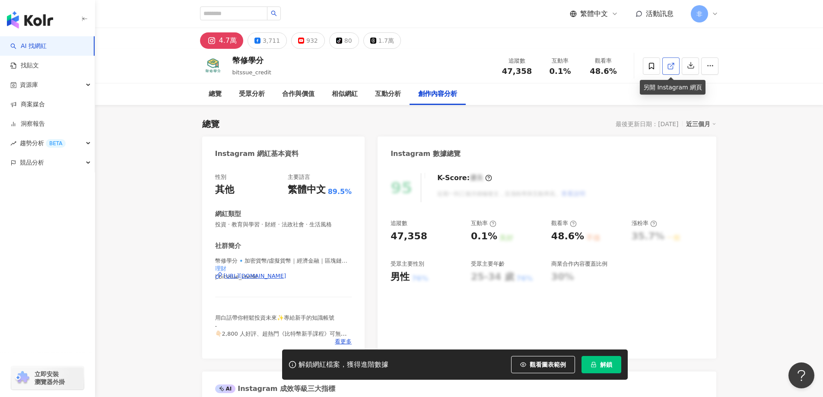
click at [667, 70] on icon at bounding box center [671, 66] width 8 height 8
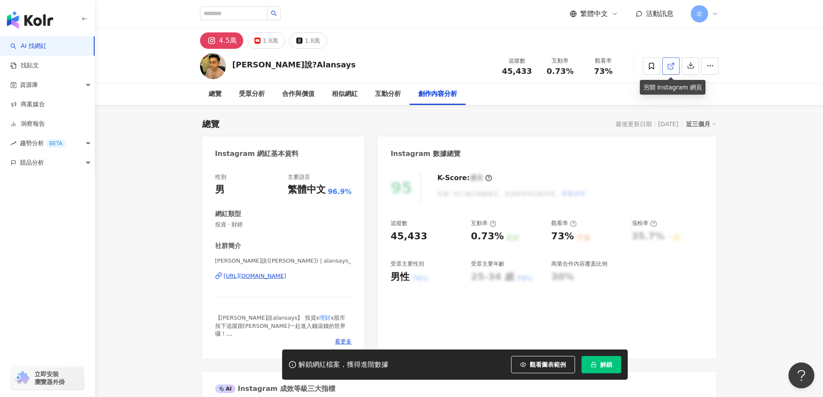
click at [676, 62] on link at bounding box center [670, 65] width 17 height 17
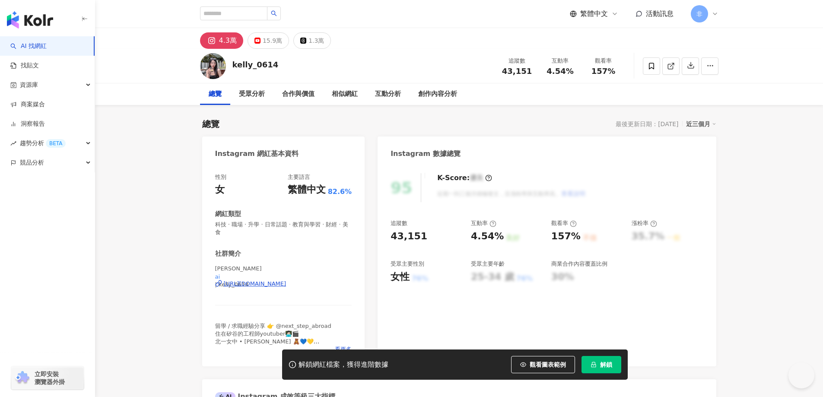
scroll to position [2648, 0]
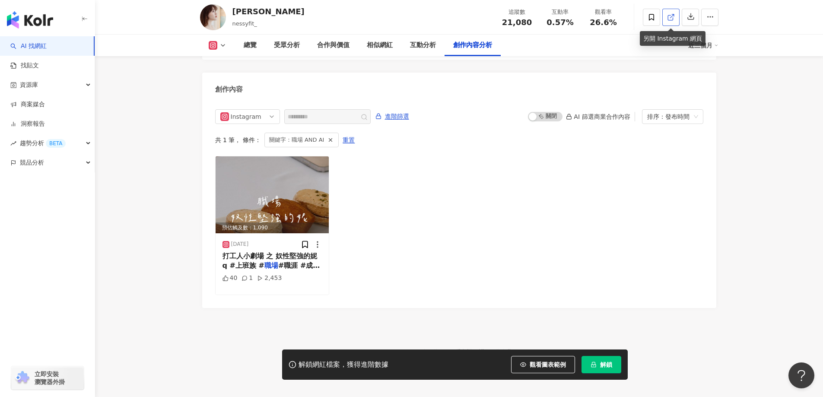
click at [667, 20] on icon at bounding box center [671, 17] width 8 height 8
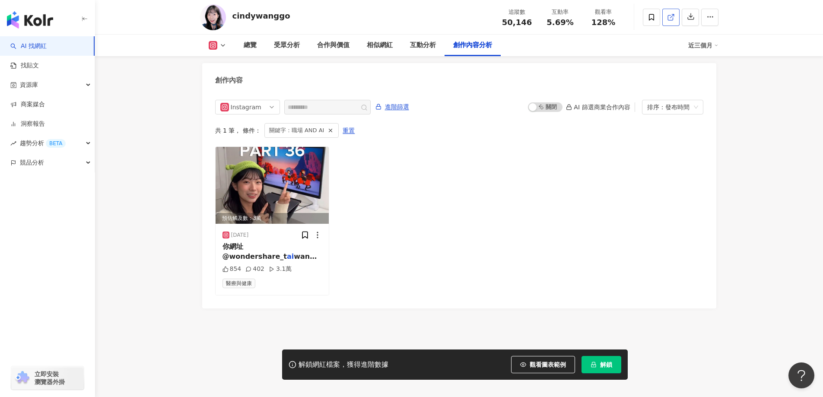
click at [674, 22] on span at bounding box center [671, 17] width 8 height 9
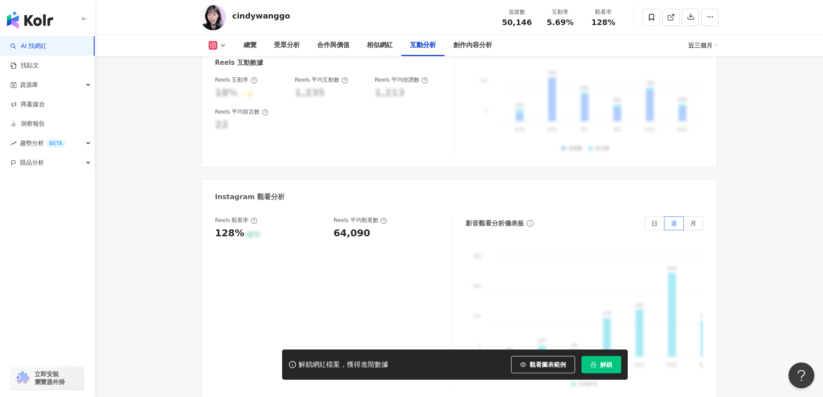
scroll to position [1713, 0]
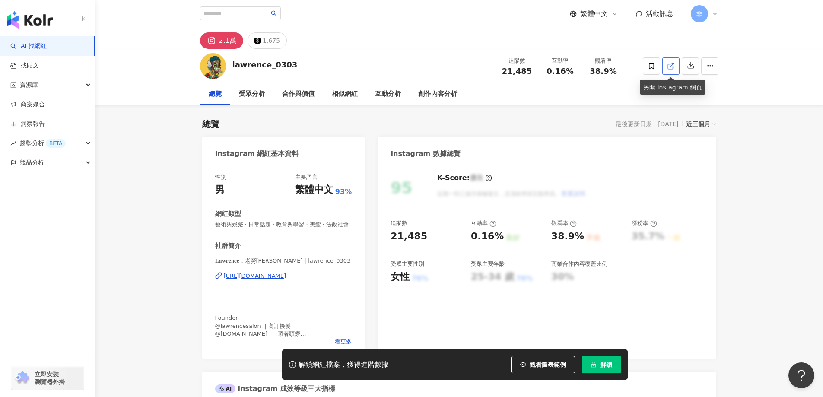
click at [672, 67] on icon at bounding box center [671, 66] width 8 height 8
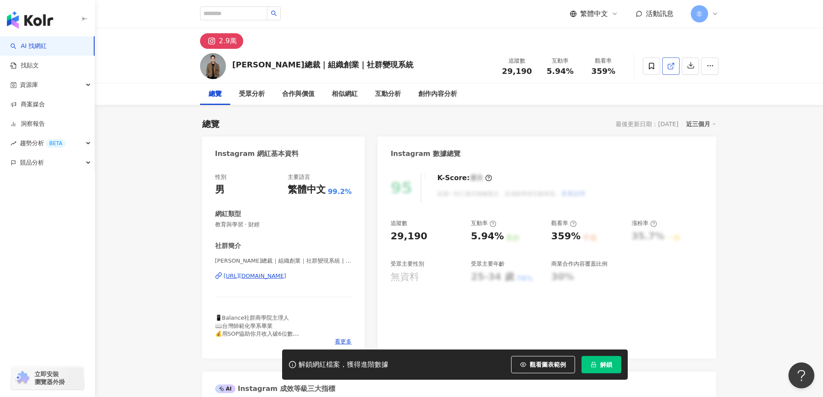
click at [677, 67] on link at bounding box center [670, 65] width 17 height 17
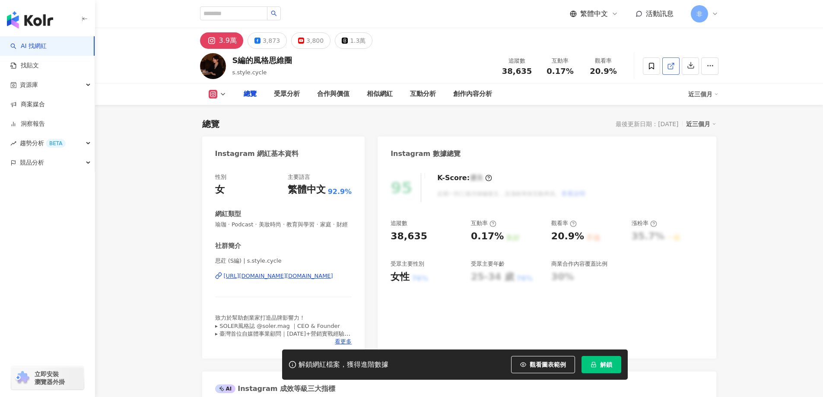
click at [674, 64] on icon at bounding box center [671, 66] width 8 height 8
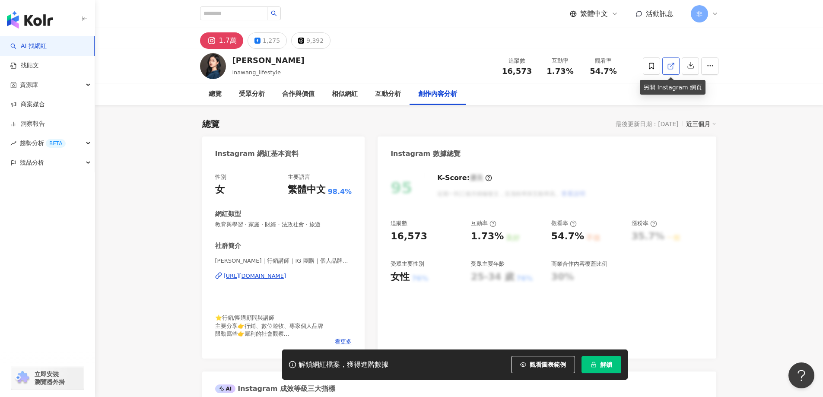
click at [672, 65] on line at bounding box center [671, 64] width 3 height 3
